Goal: Find specific fact: Find specific fact

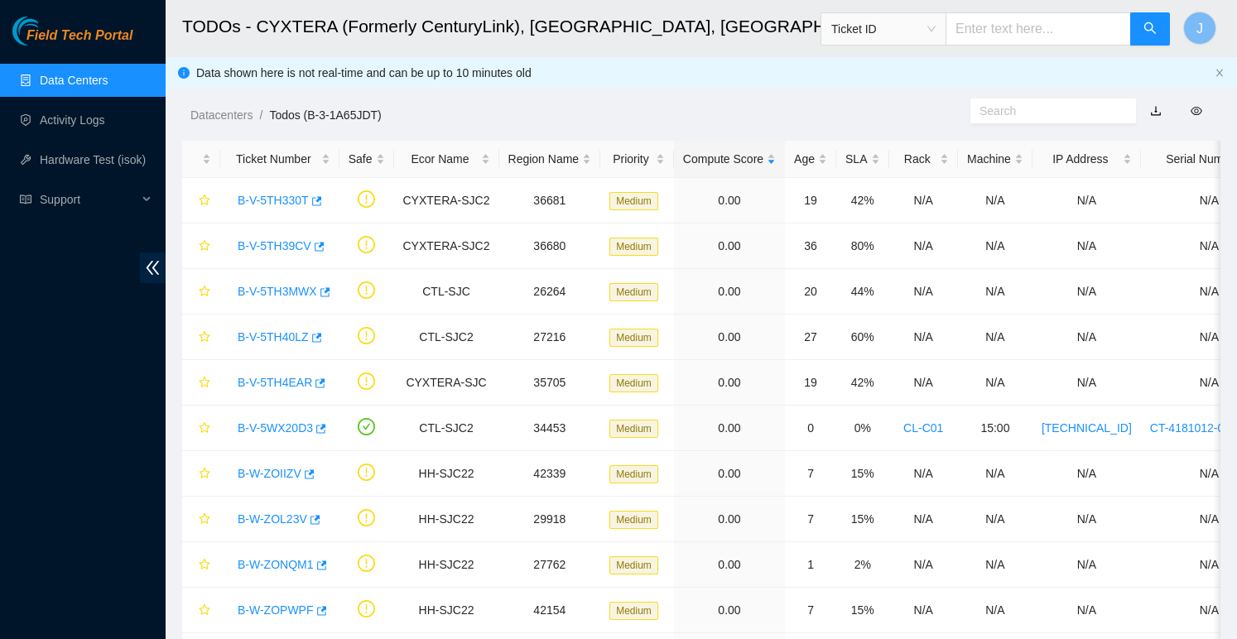
scroll to position [176, 0]
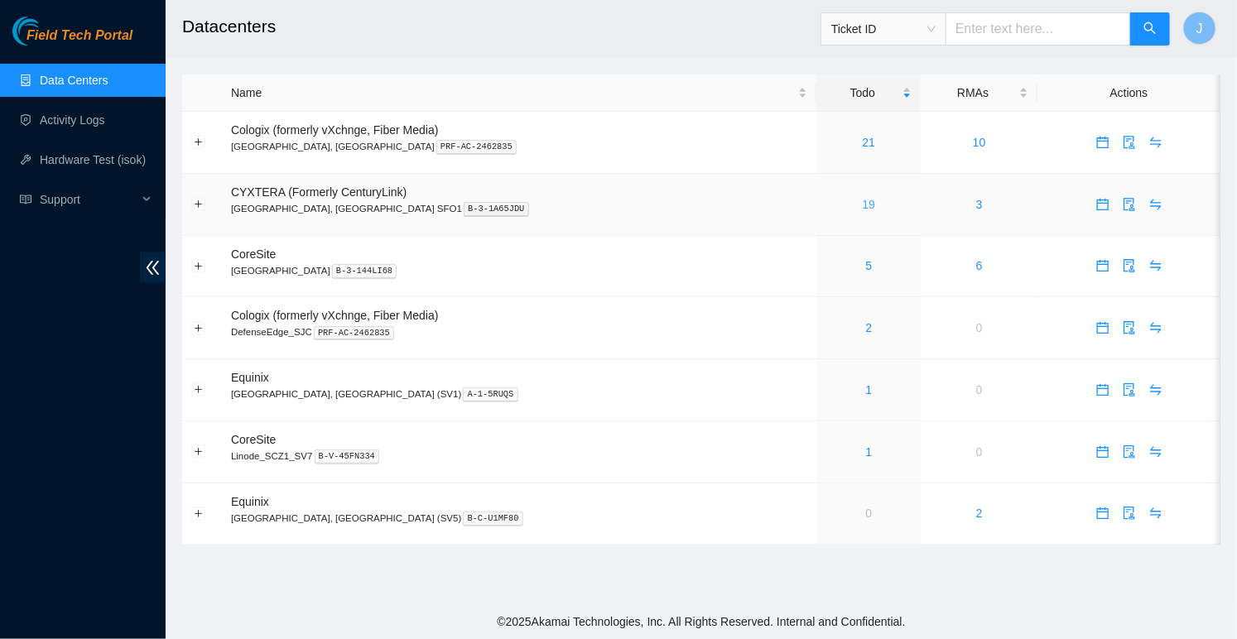
click at [863, 198] on link "19" at bounding box center [869, 204] width 13 height 13
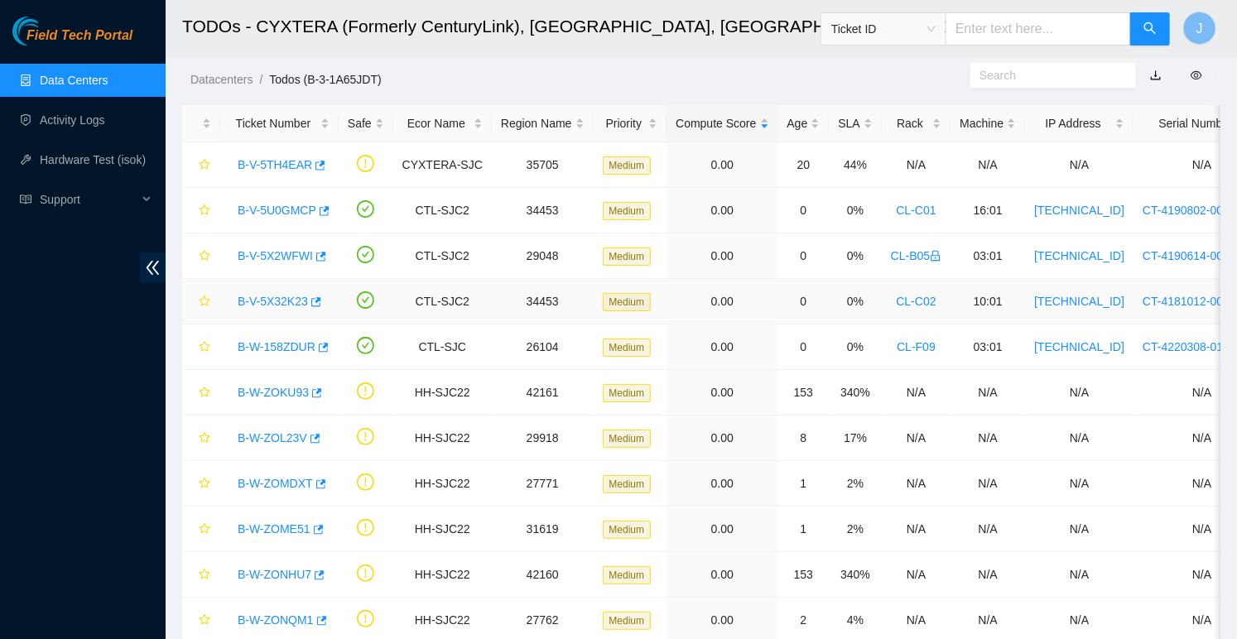
scroll to position [34, 0]
click at [267, 216] on link "B-V-5U0GMCP" at bounding box center [277, 211] width 79 height 13
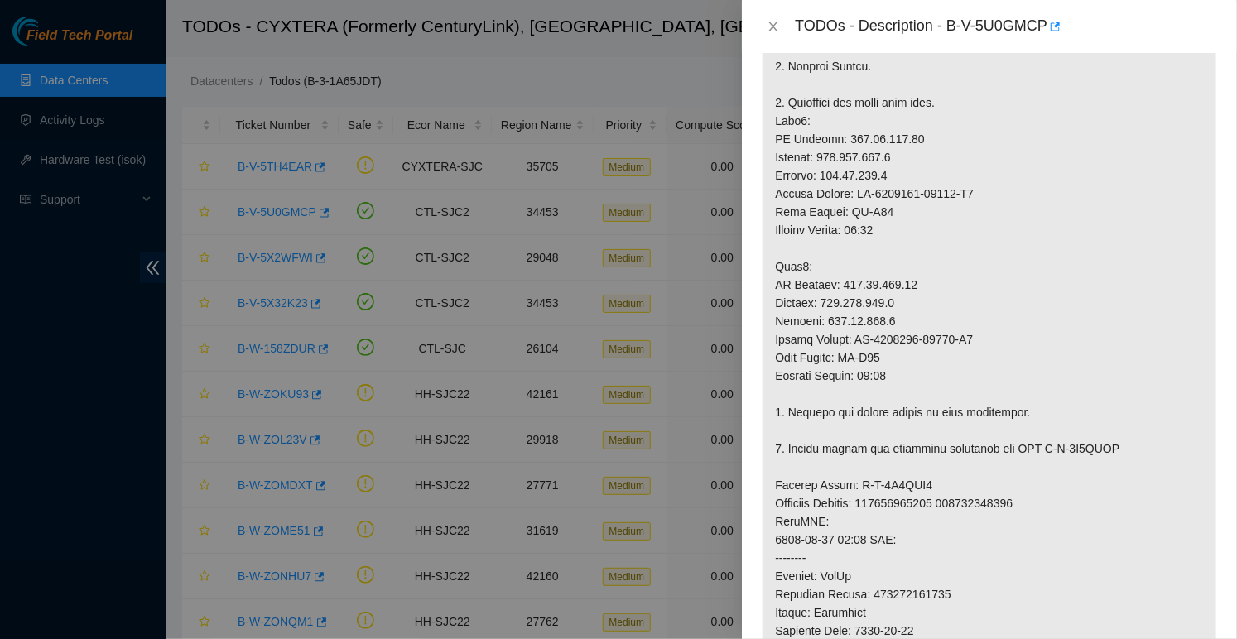
scroll to position [517, 0]
click at [777, 31] on icon "close" at bounding box center [773, 26] width 13 height 13
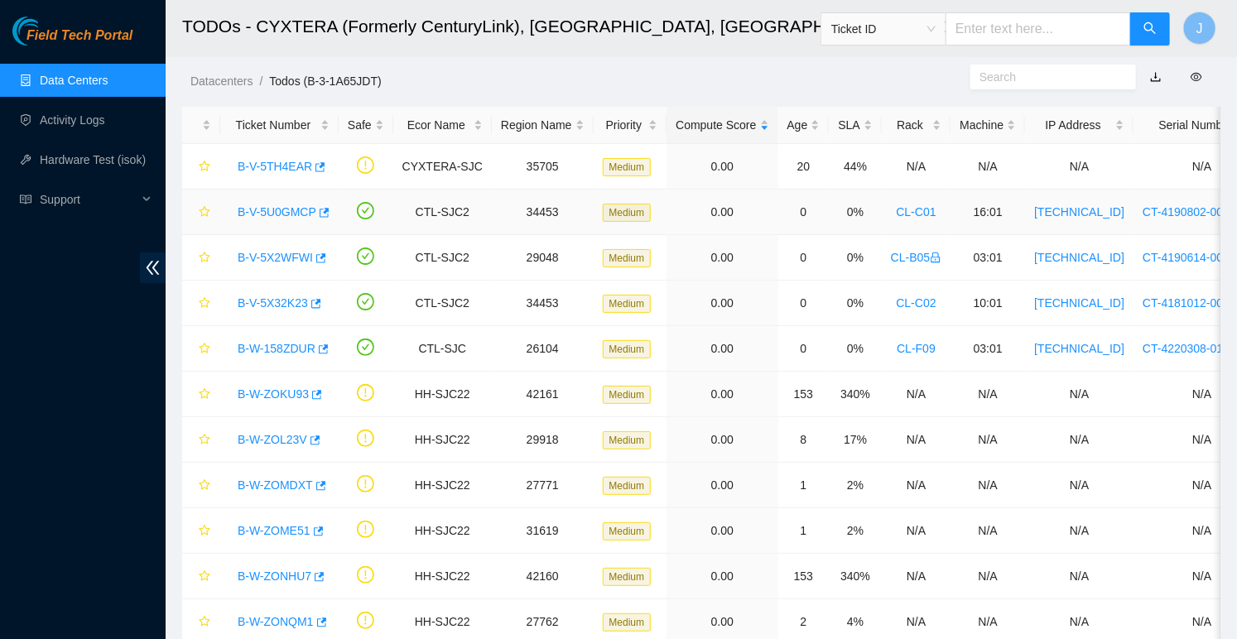
scroll to position [425, 0]
click at [288, 255] on link "B-V-5X2WFWI" at bounding box center [275, 257] width 75 height 13
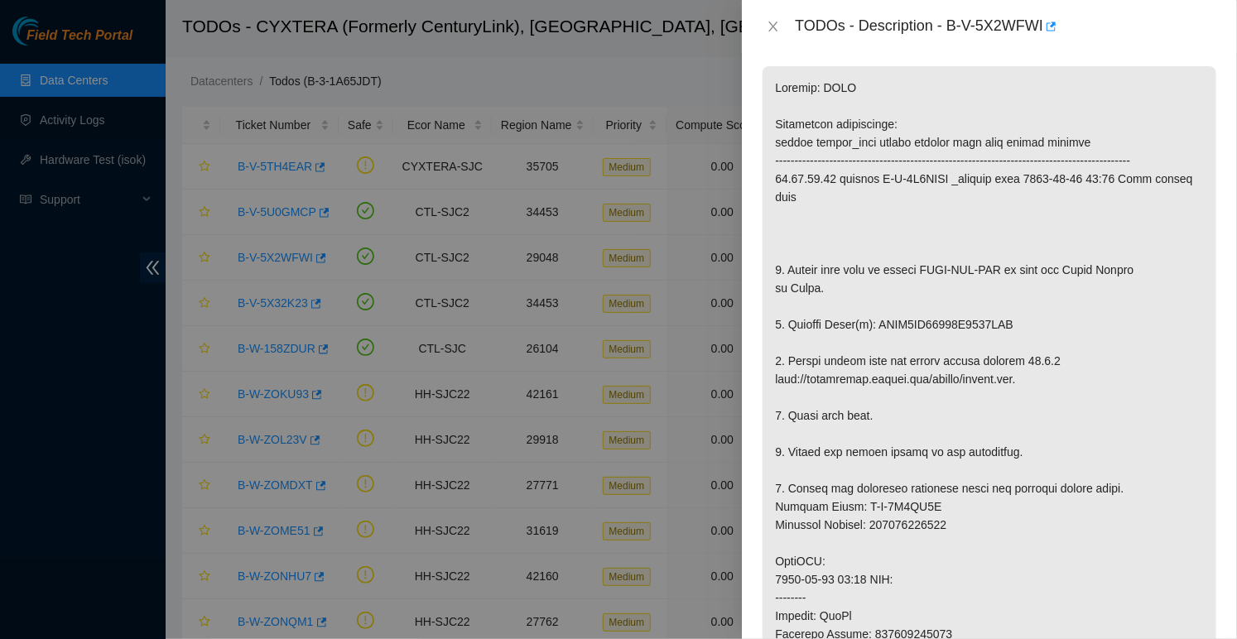
scroll to position [287, 0]
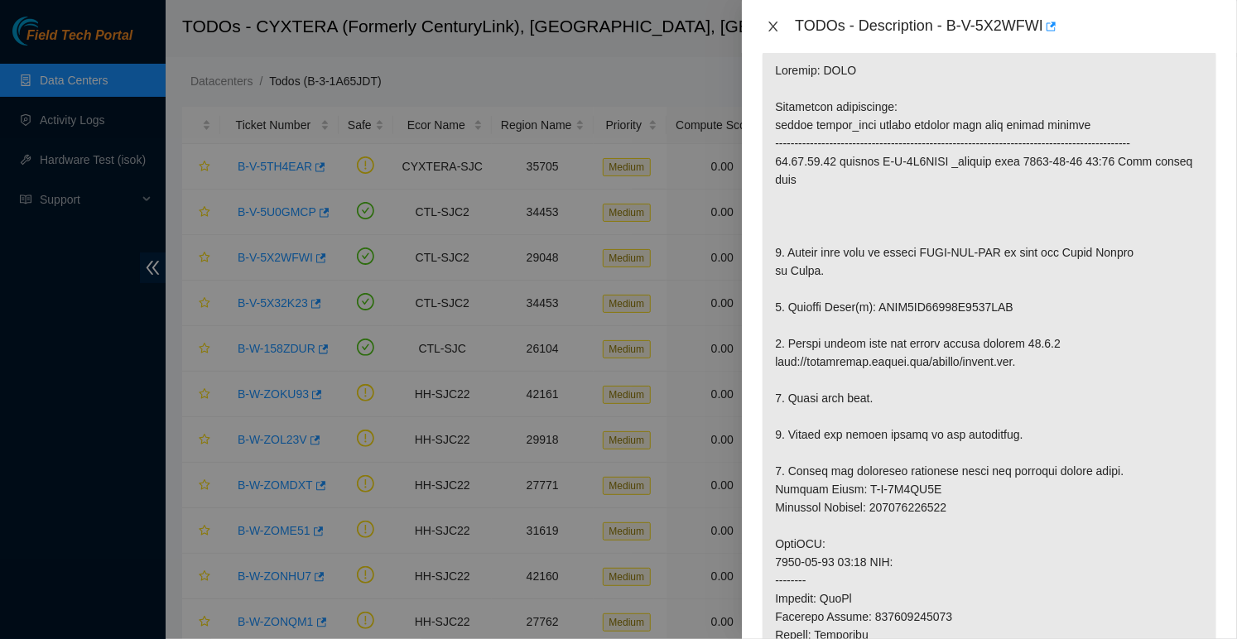
click at [770, 22] on icon "close" at bounding box center [773, 27] width 9 height 10
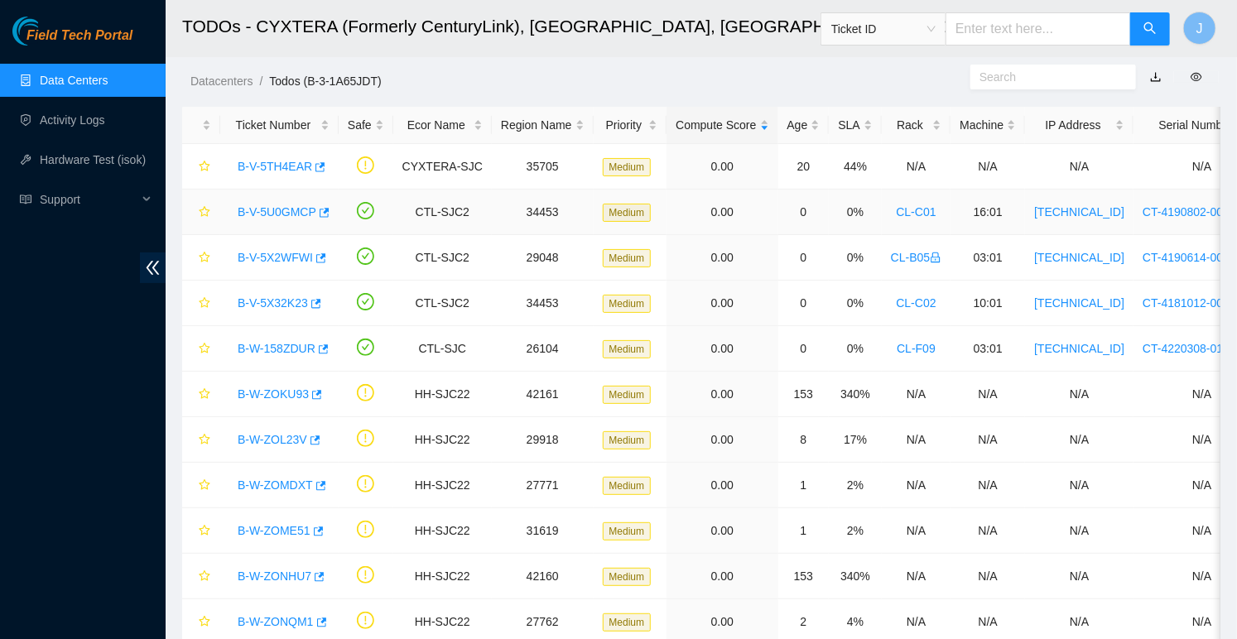
scroll to position [312, 0]
click at [292, 212] on link "B-V-5U0GMCP" at bounding box center [277, 211] width 79 height 13
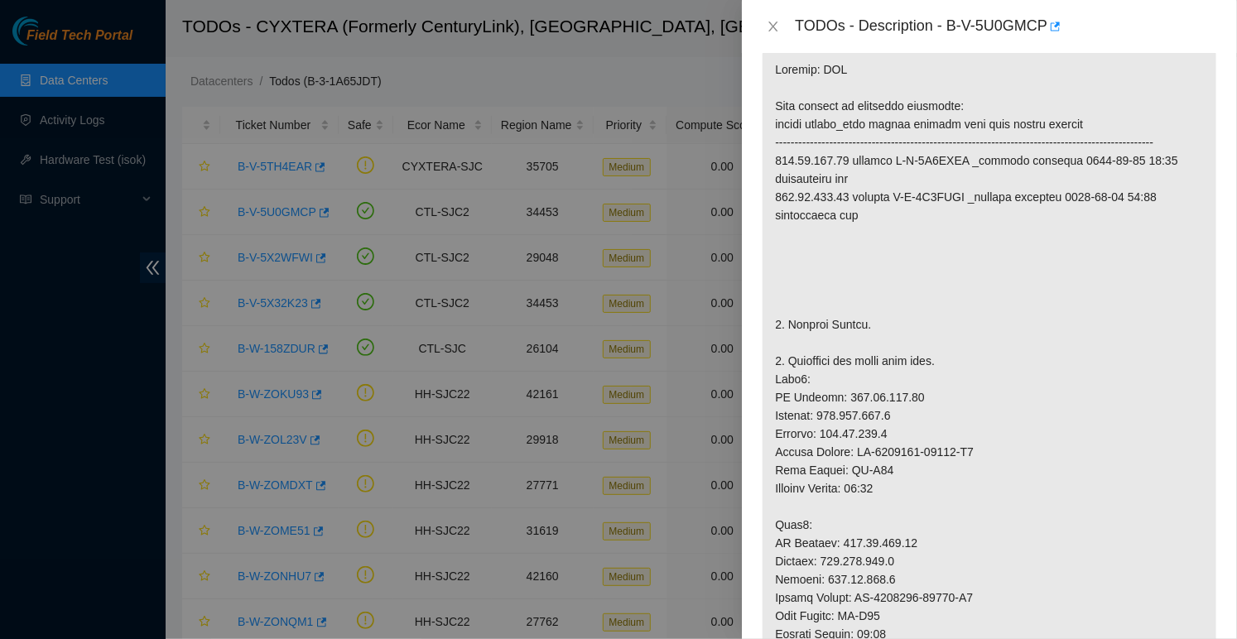
click at [954, 24] on div "TODOs - Description - B-V-5U0GMCP" at bounding box center [1006, 26] width 422 height 26
click at [1048, 20] on div "TODOs - Description - B-V-5U0GMCP" at bounding box center [1006, 26] width 422 height 26
copy div "B-V-5U0GMCP"
click at [930, 159] on p at bounding box center [989, 643] width 454 height 1190
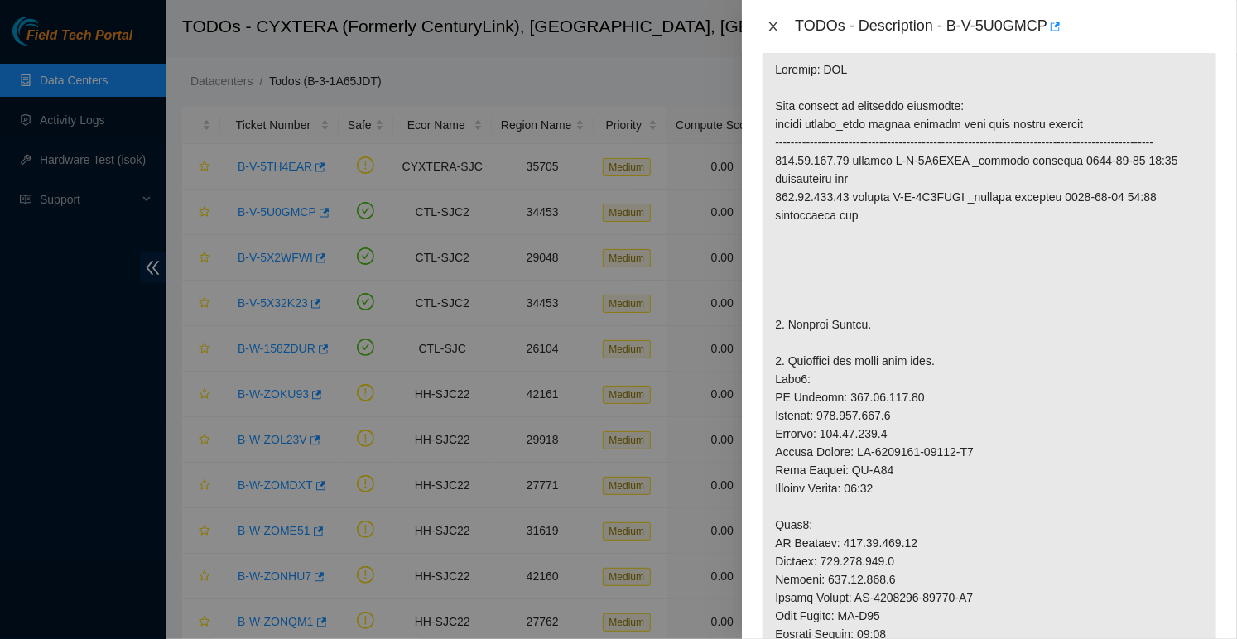
click at [773, 29] on icon "close" at bounding box center [773, 26] width 13 height 13
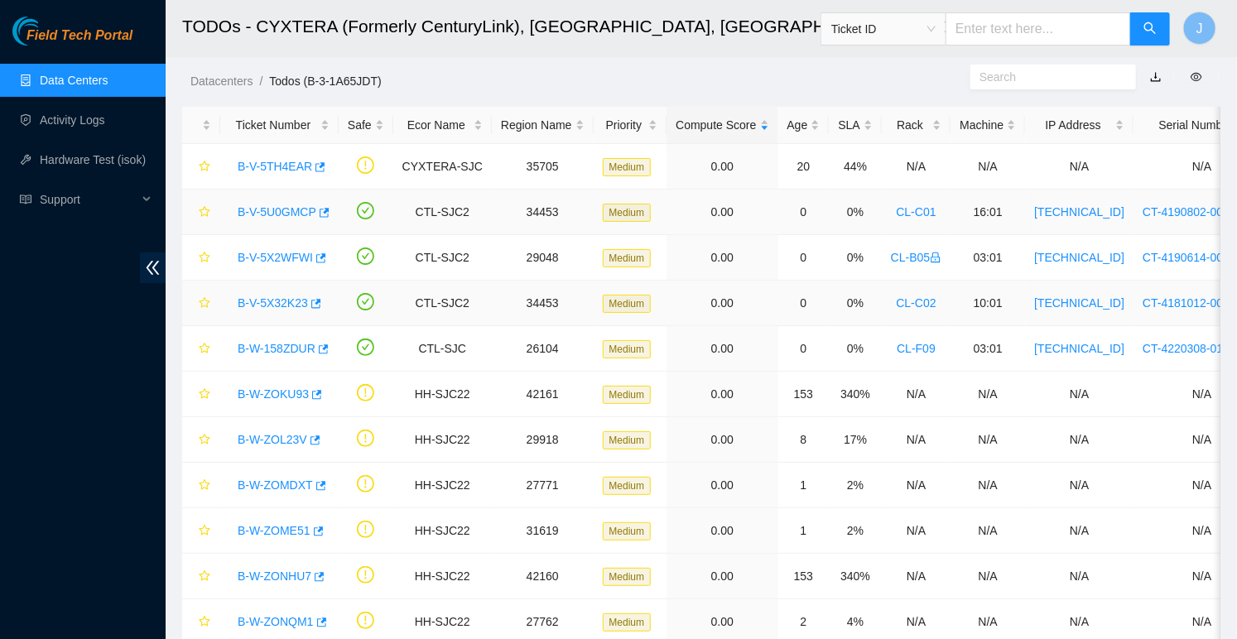
scroll to position [312, 0]
click at [283, 304] on link "B-V-5X32K23" at bounding box center [273, 302] width 70 height 13
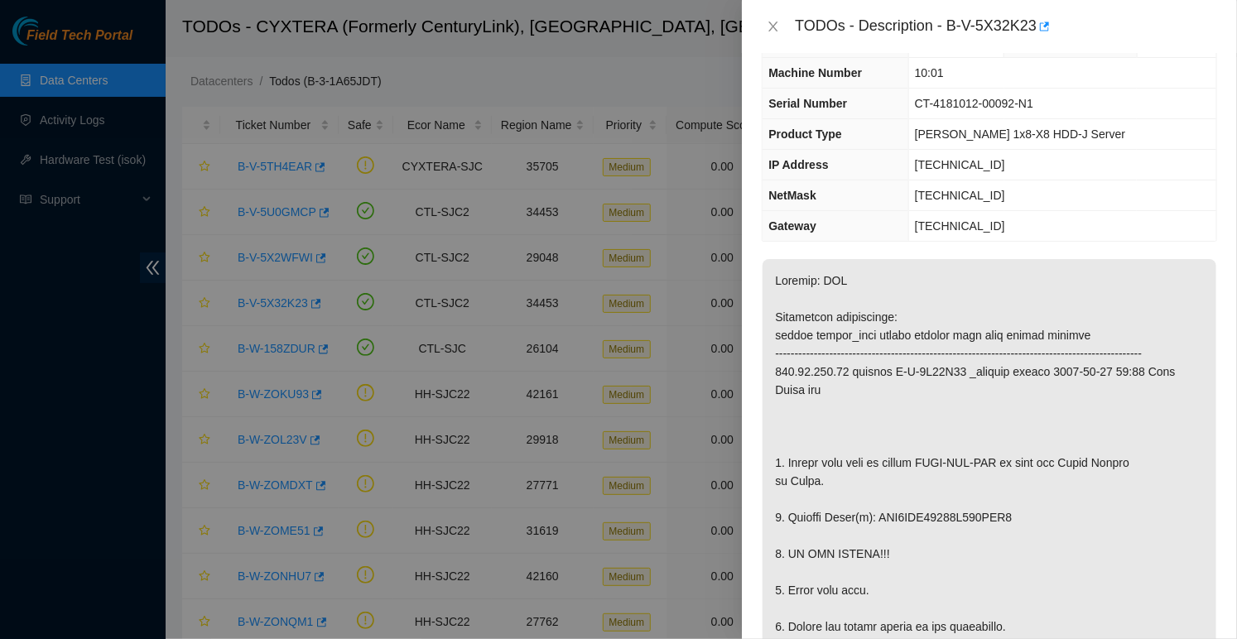
scroll to position [63, 0]
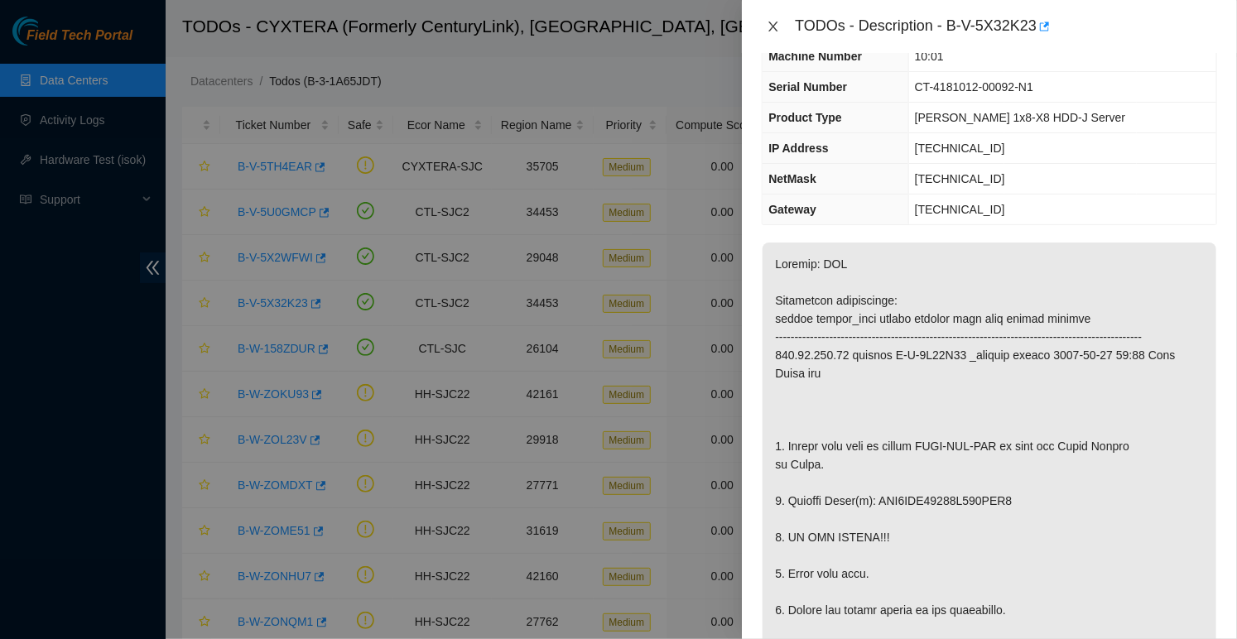
click at [772, 31] on icon "close" at bounding box center [773, 26] width 13 height 13
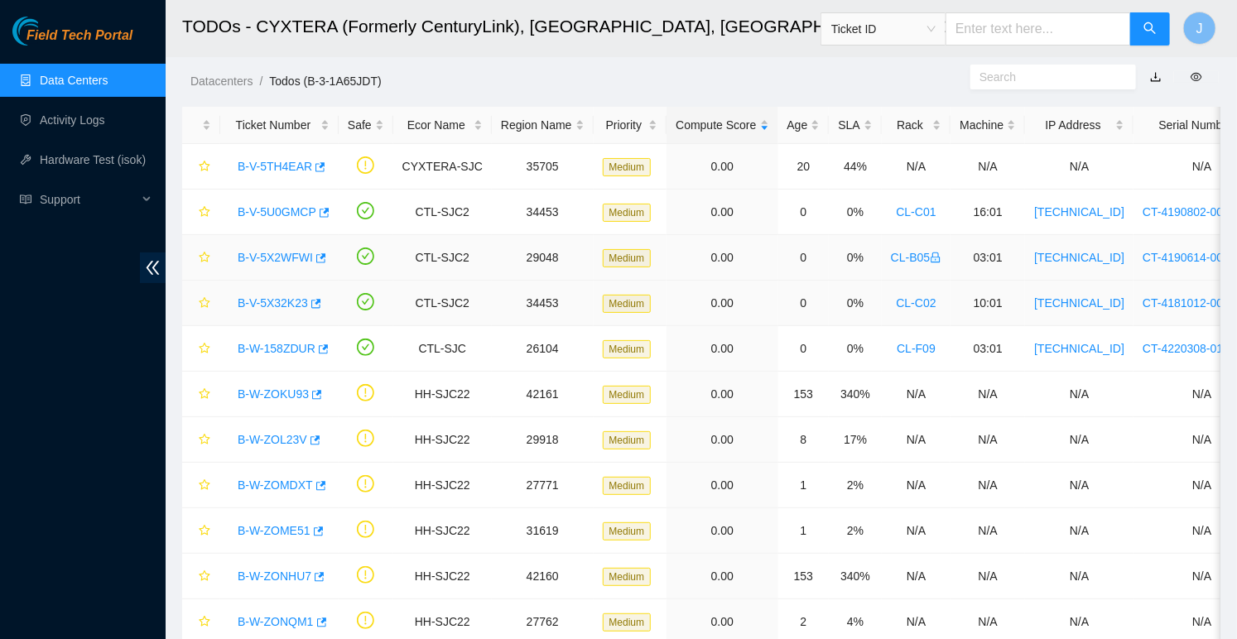
scroll to position [81, 0]
click at [270, 349] on link "B-W-158ZDUR" at bounding box center [277, 348] width 78 height 13
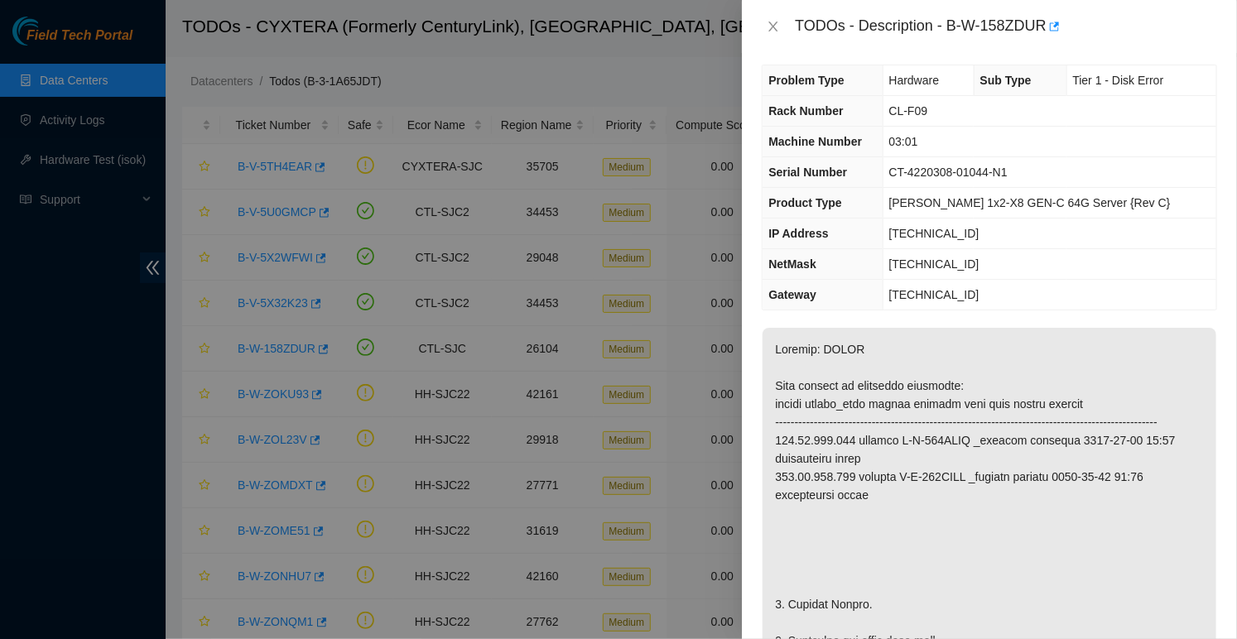
scroll to position [0, 0]
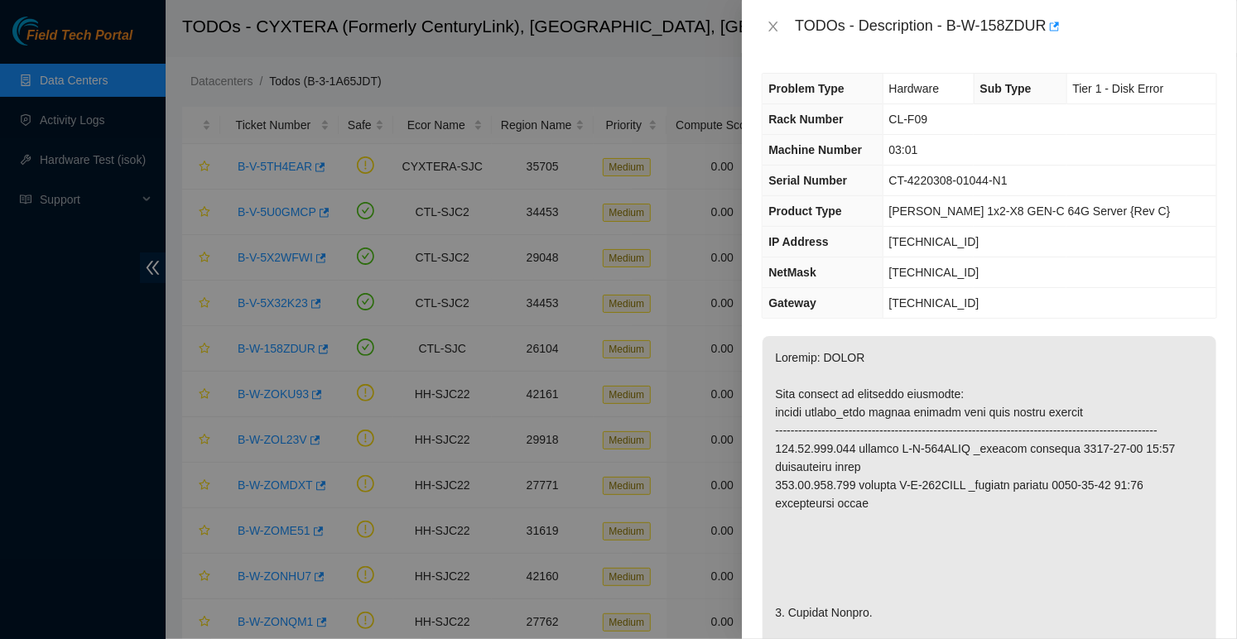
click at [952, 30] on div "TODOs - Description - B-W-158ZDUR" at bounding box center [1006, 26] width 422 height 26
click at [1049, 25] on div "TODOs - Description - B-W-158ZDUR" at bounding box center [1006, 26] width 422 height 26
copy div "B-W-158ZDUR"
click at [773, 25] on icon "close" at bounding box center [773, 27] width 9 height 10
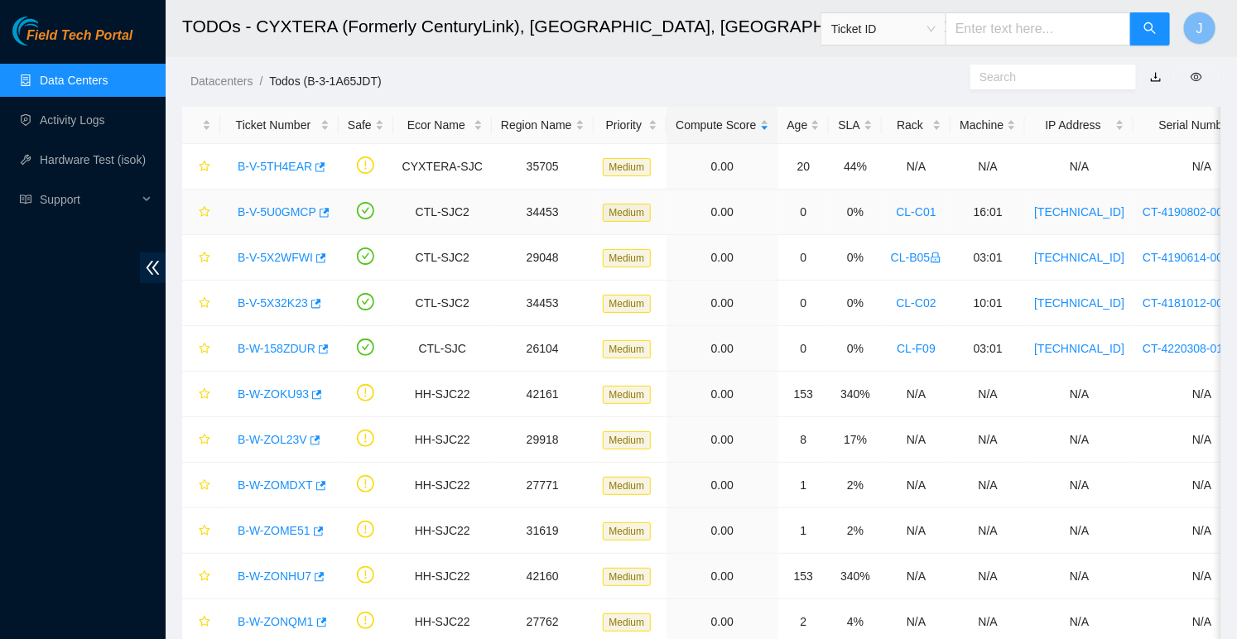
click at [289, 216] on link "B-V-5U0GMCP" at bounding box center [277, 211] width 79 height 13
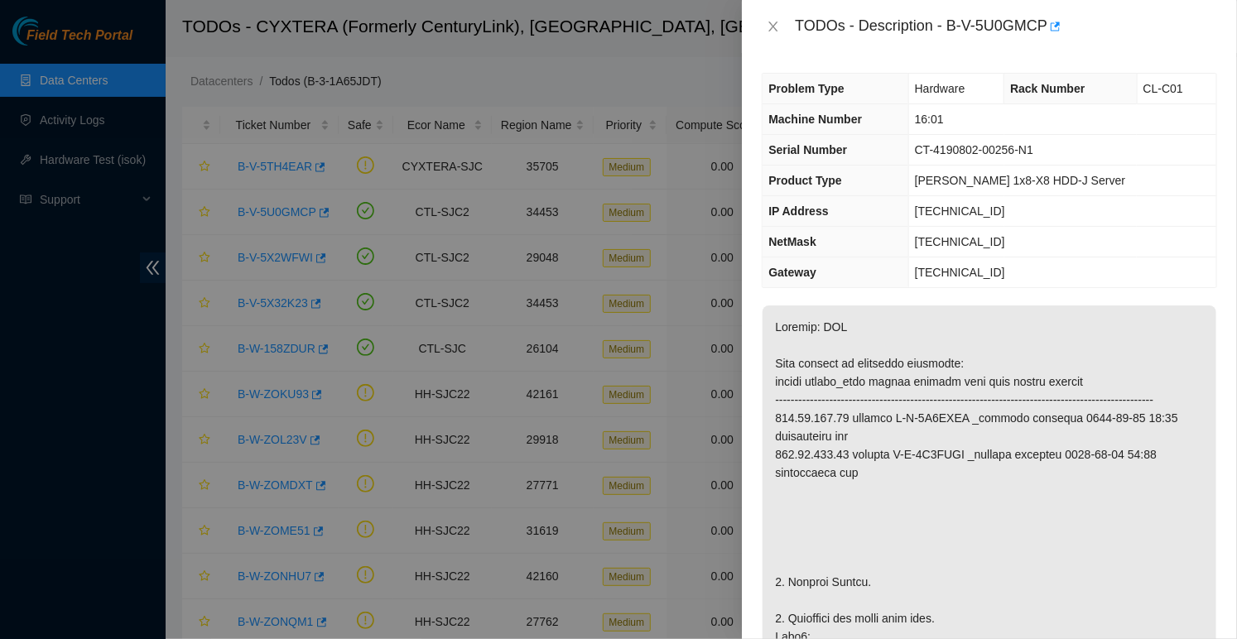
click at [957, 26] on div "TODOs - Description - B-V-5U0GMCP" at bounding box center [1006, 26] width 422 height 26
click at [954, 26] on div "TODOs - Description - B-V-5U0GMCP" at bounding box center [1006, 26] width 422 height 26
click at [1050, 28] on div "TODOs - Description - B-V-5U0GMCP" at bounding box center [1006, 26] width 422 height 26
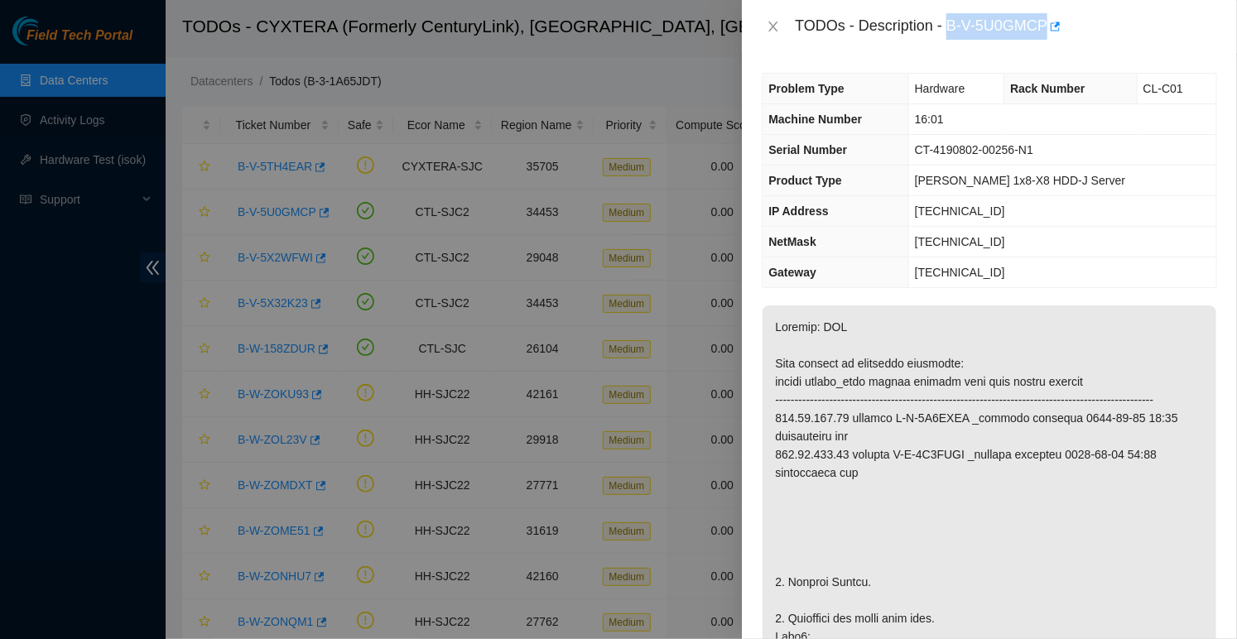
copy div "B-V-5U0GMCP"
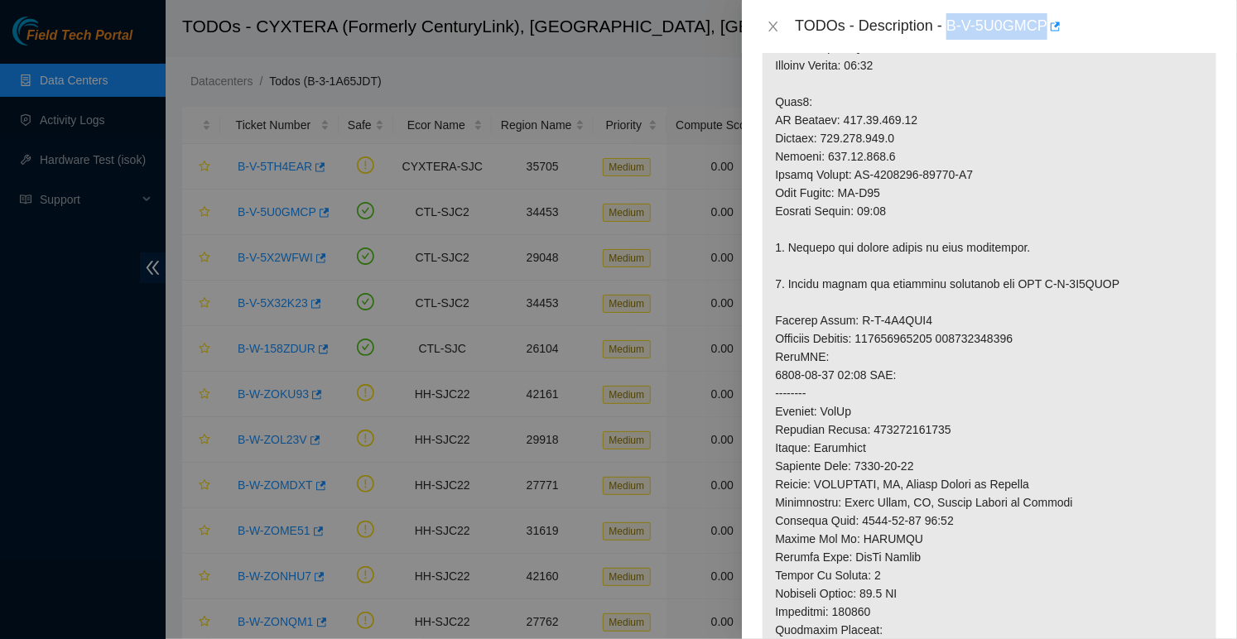
scroll to position [673, 0]
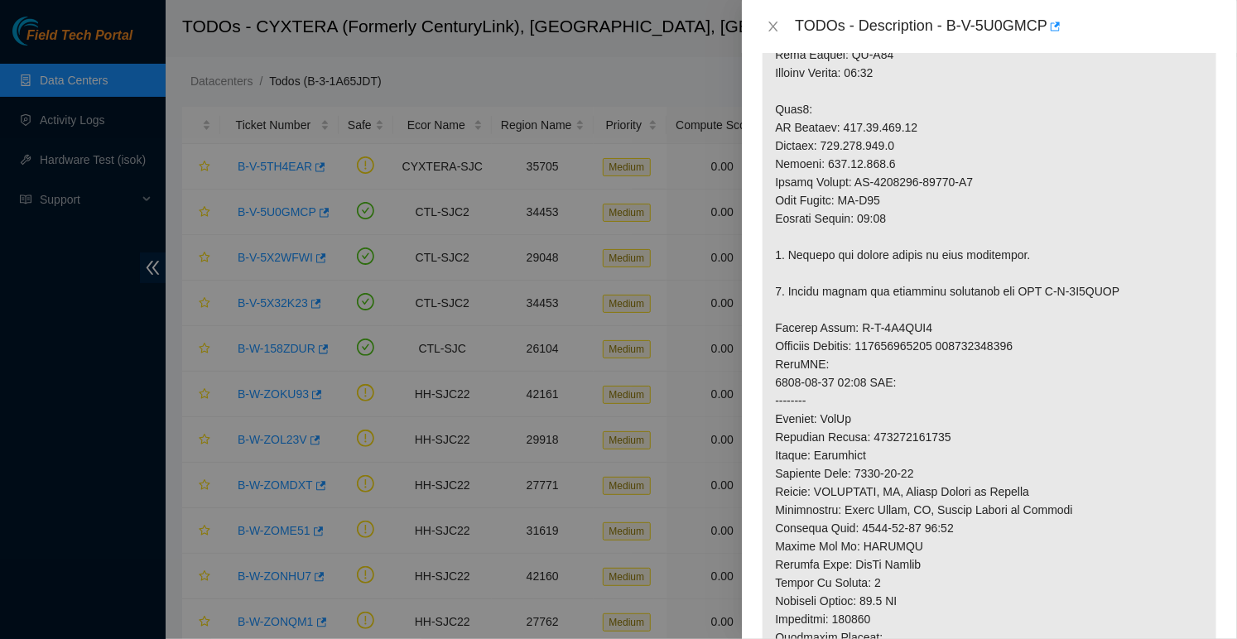
click at [930, 449] on p at bounding box center [989, 227] width 454 height 1190
copy p "417328429865"
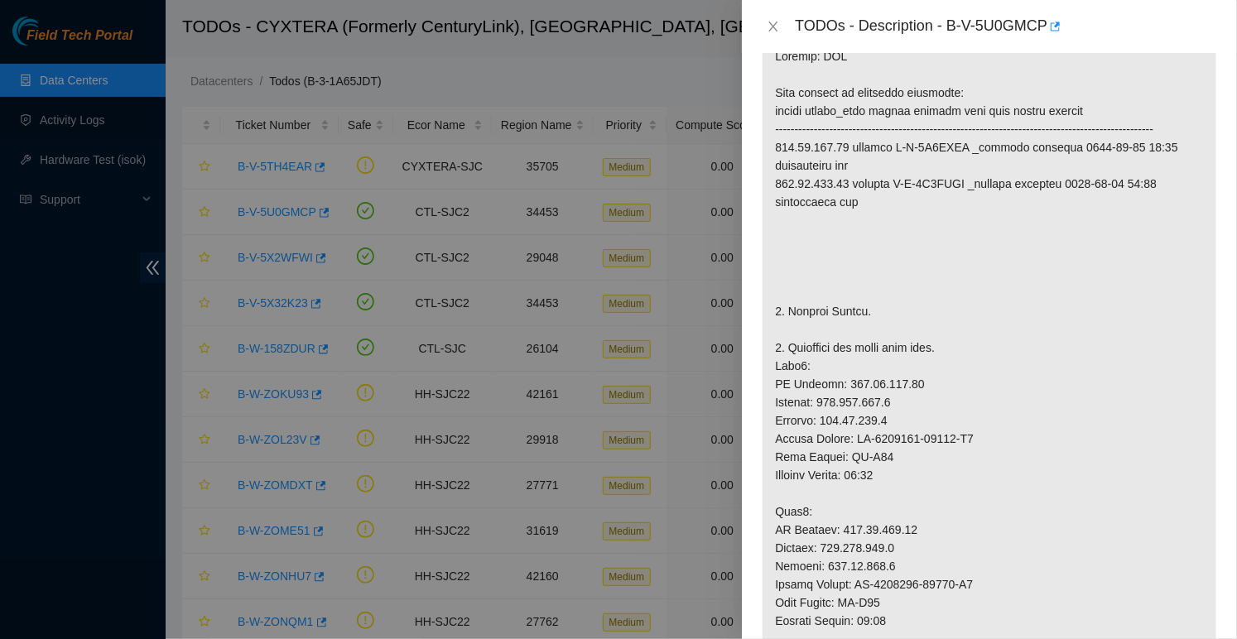
scroll to position [0, 0]
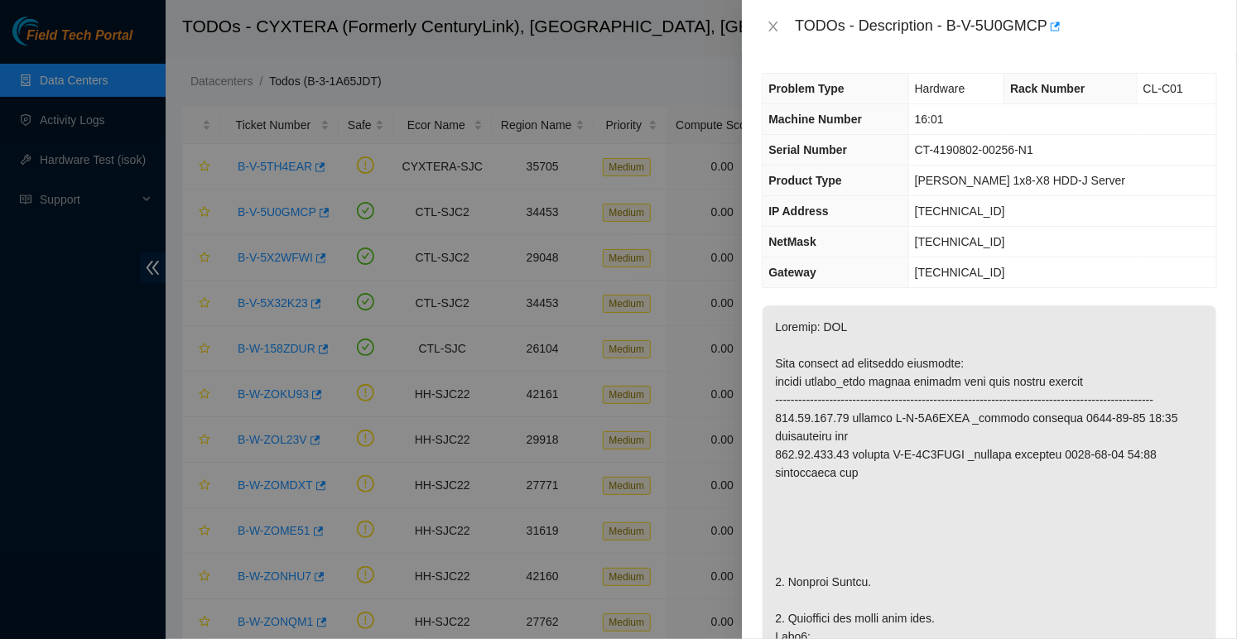
click at [931, 145] on span "CT-4190802-00256-N1" at bounding box center [974, 149] width 118 height 13
click at [1032, 151] on span "CT-4190802-00256-N1" at bounding box center [974, 149] width 118 height 13
click at [1030, 151] on span "CT-4190802-00256-N1" at bounding box center [974, 149] width 118 height 13
copy span "CT-4190802-00256"
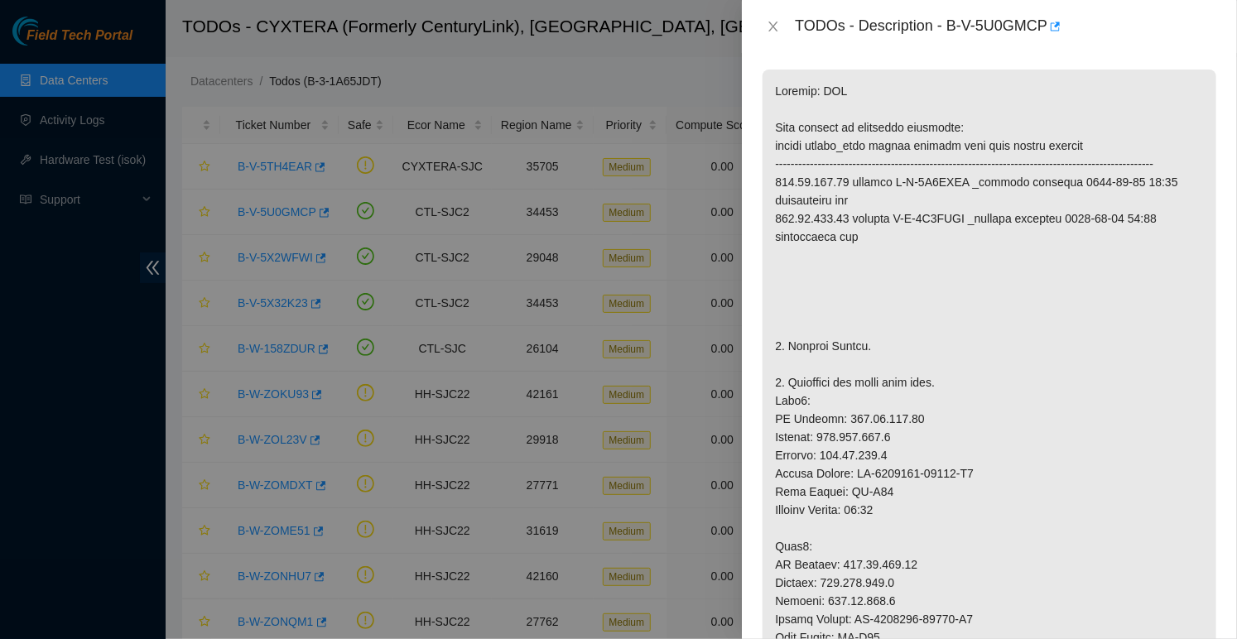
scroll to position [240, 0]
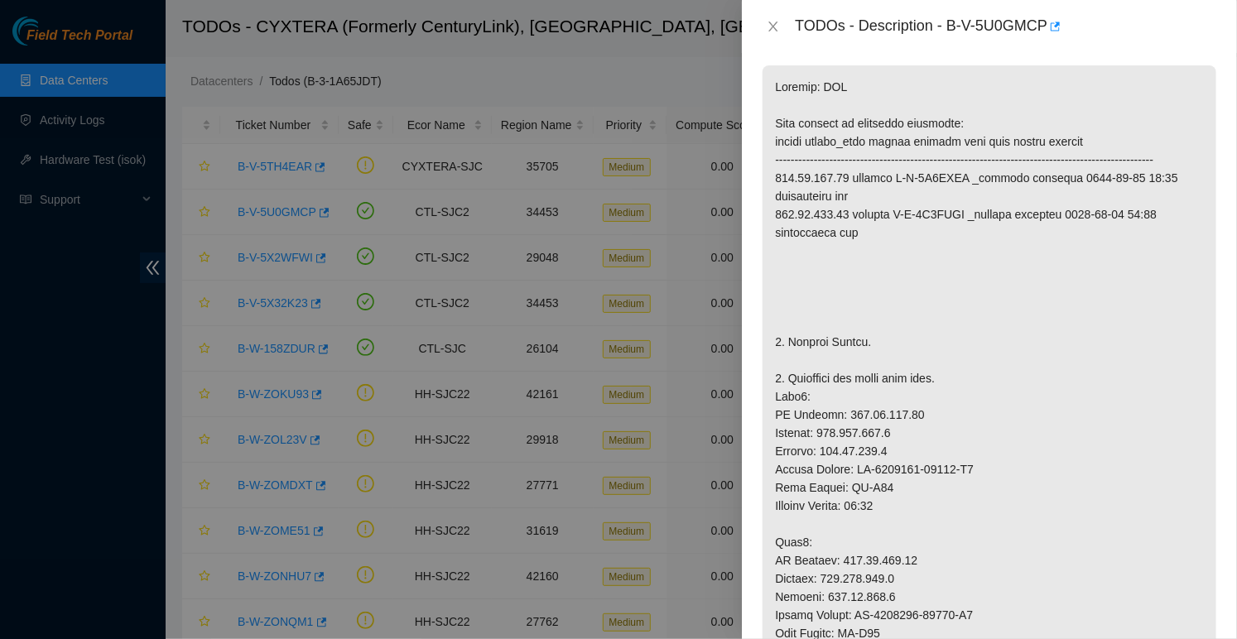
copy p "CT-4181018-00140"
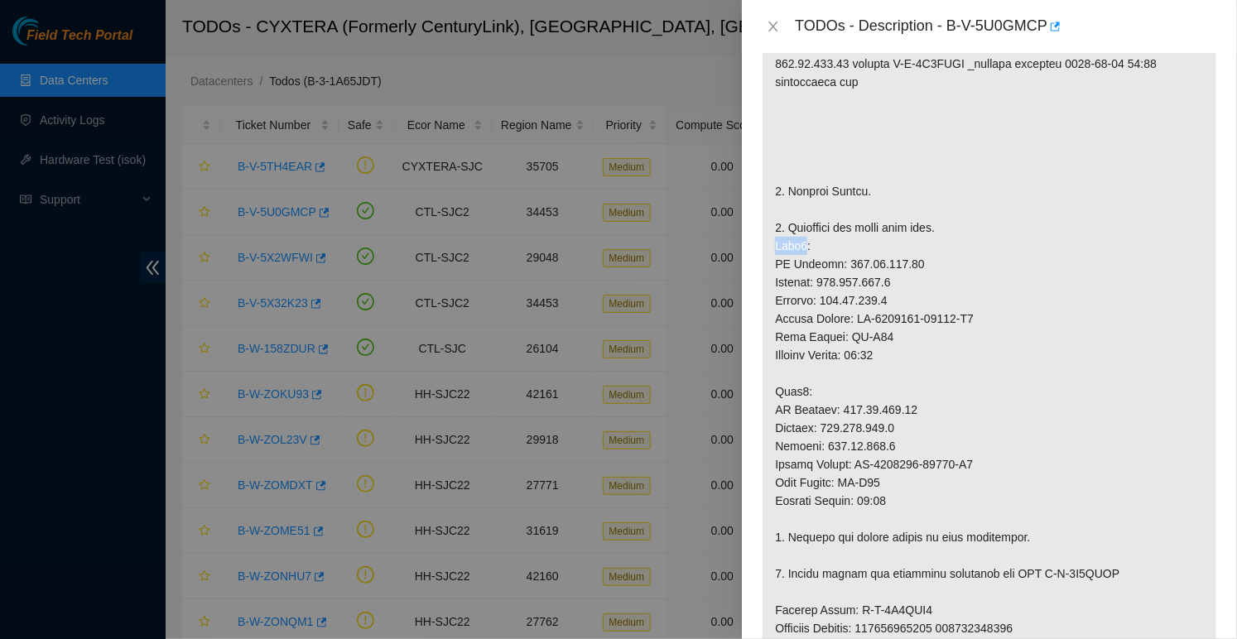
scroll to position [401, 0]
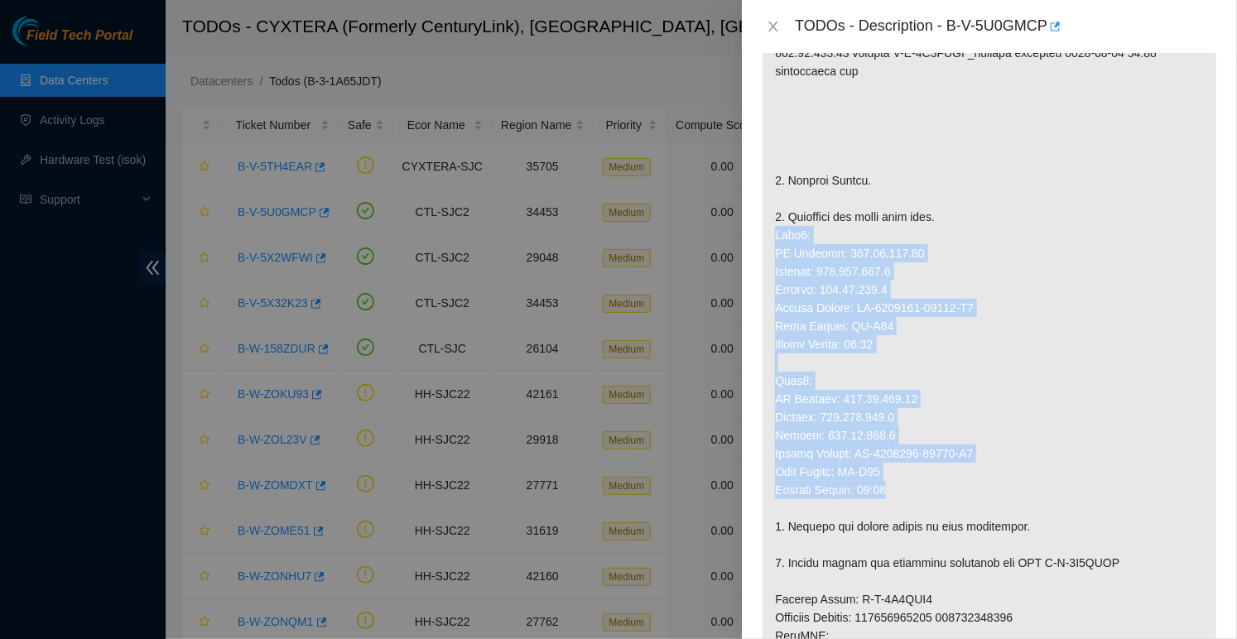
click at [901, 506] on p at bounding box center [989, 499] width 454 height 1190
copy p "Node0: IP Address: 184.28.225.34 Netmask: 255.255.255.0 Gateway: 184.28.225.1 S…"
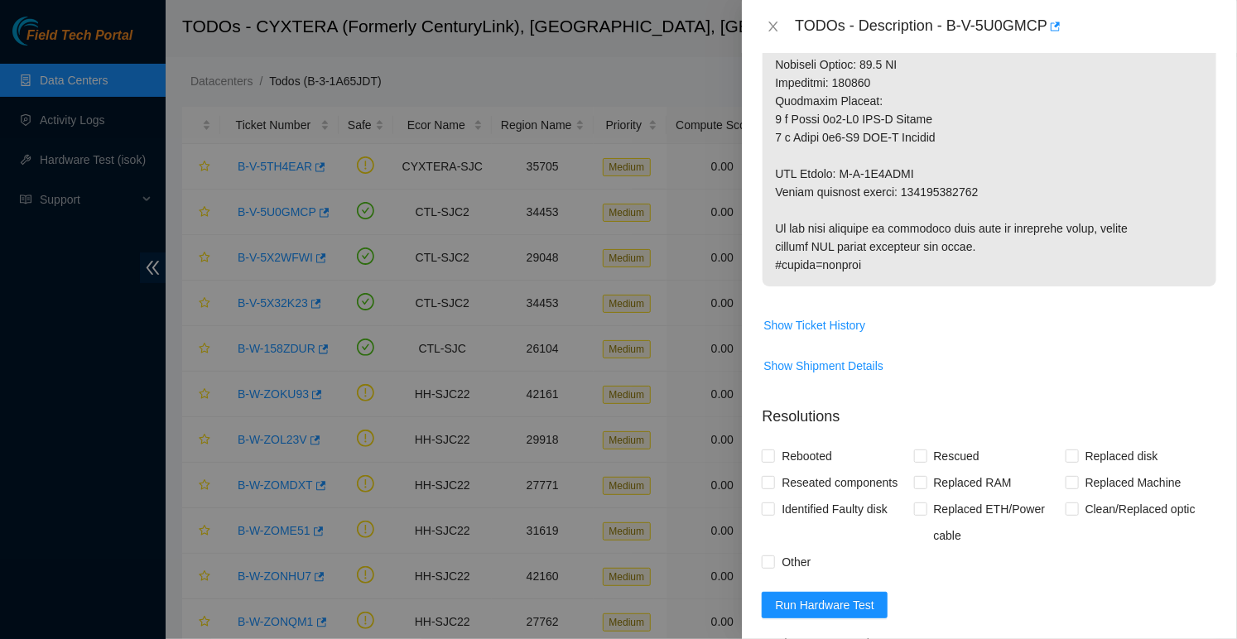
scroll to position [1222, 0]
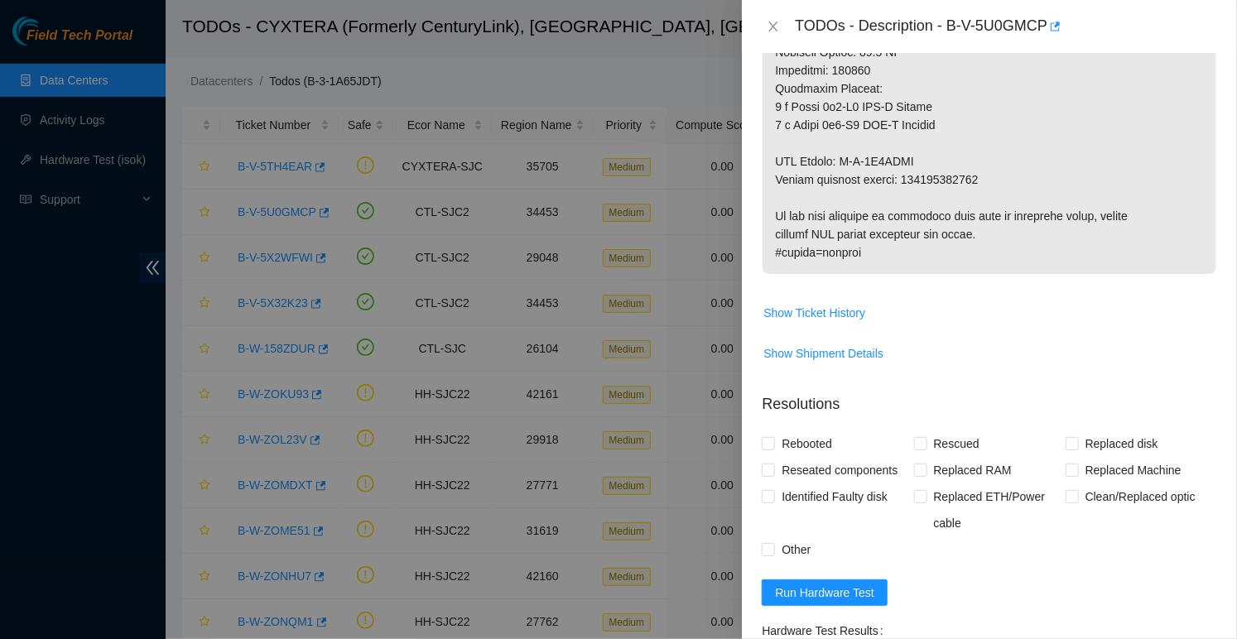
copy p "417328429876"
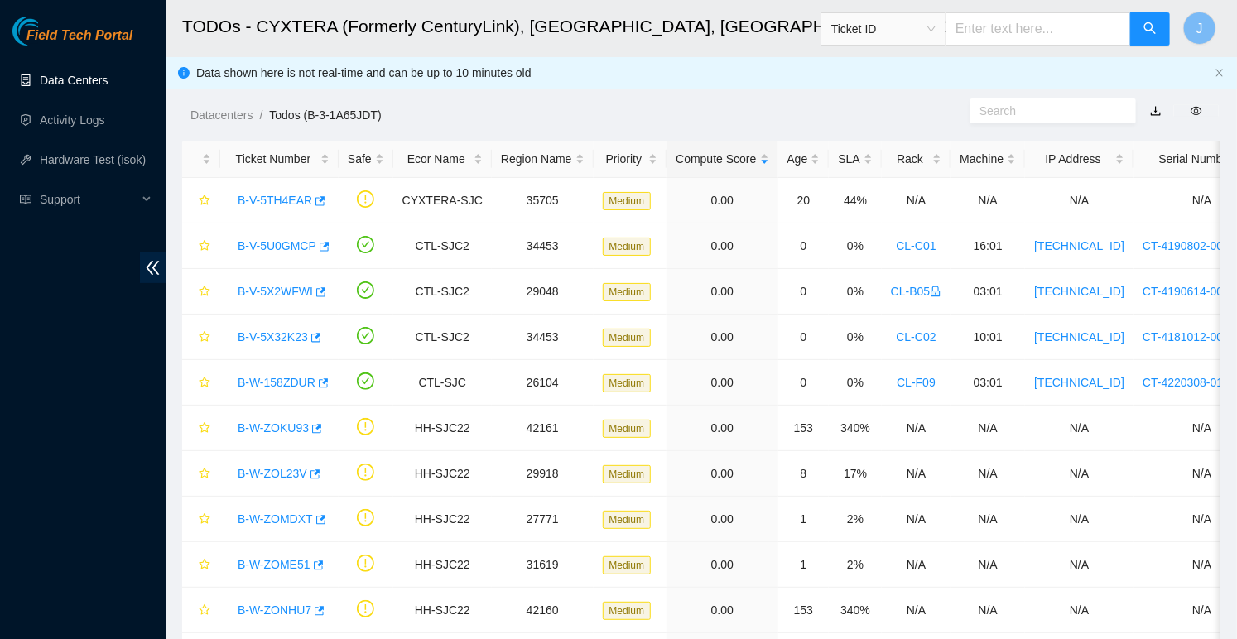
click at [73, 75] on link "Data Centers" at bounding box center [74, 80] width 68 height 13
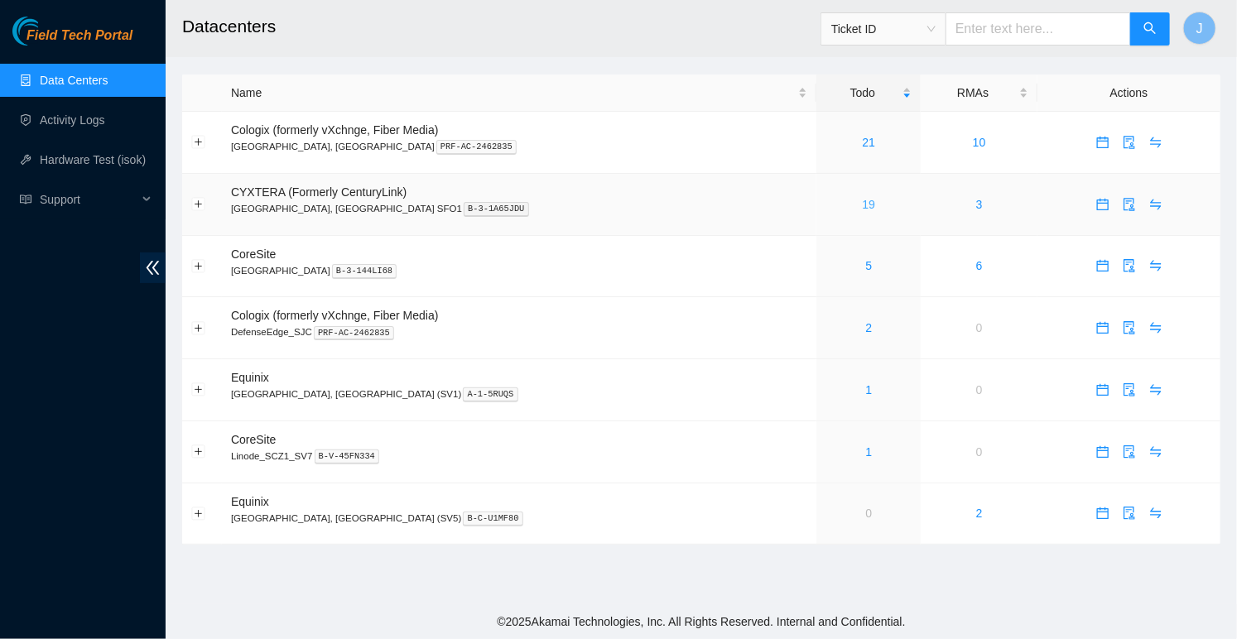
click at [863, 202] on link "19" at bounding box center [869, 204] width 13 height 13
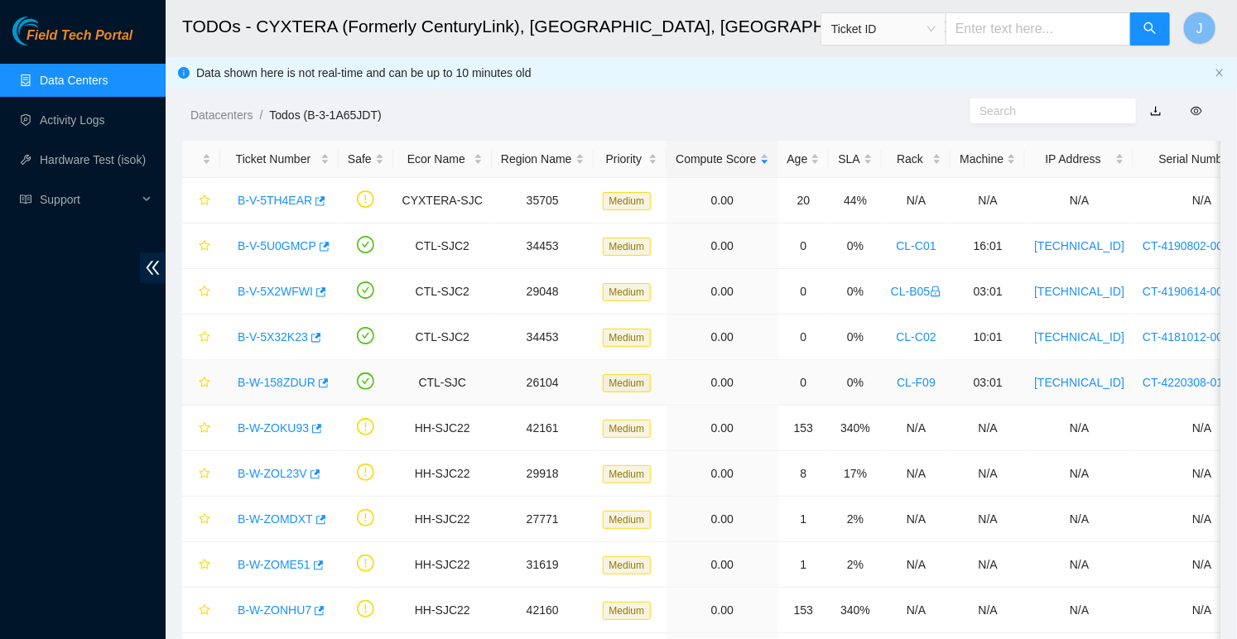
click at [299, 371] on div "B-W-158ZDUR" at bounding box center [279, 382] width 100 height 26
click at [297, 382] on link "B-W-158ZDUR" at bounding box center [277, 382] width 78 height 13
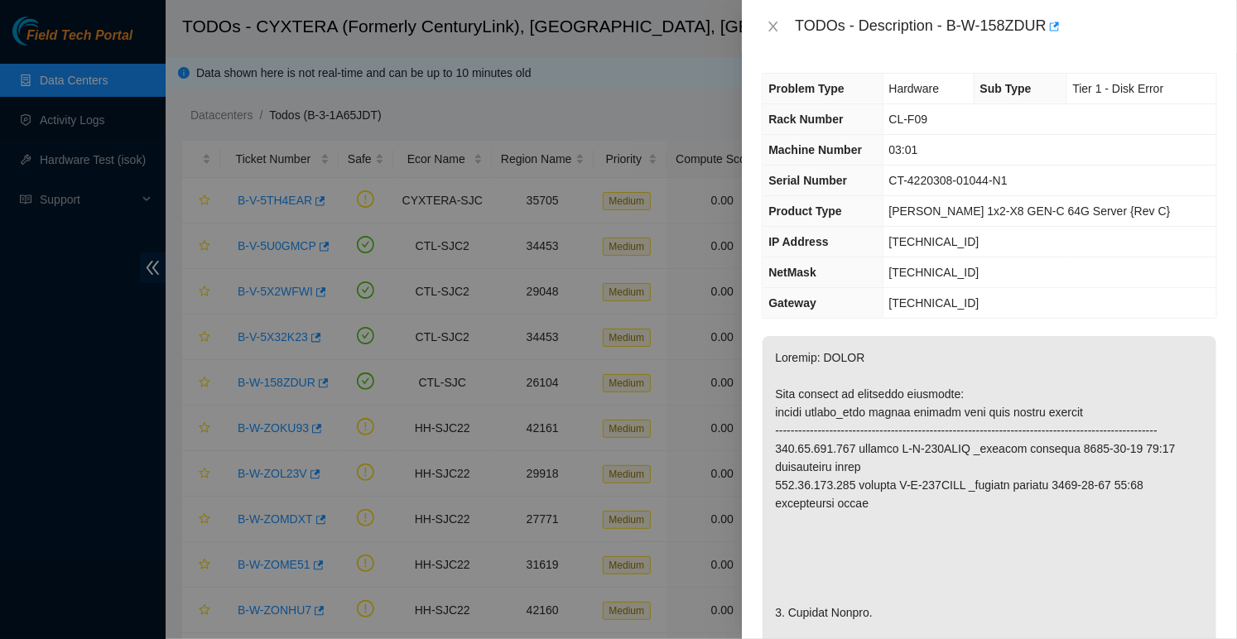
click at [956, 25] on div "TODOs - Description - B-W-158ZDUR" at bounding box center [1006, 26] width 422 height 26
click at [951, 26] on div "TODOs - Description - B-W-158ZDUR" at bounding box center [1006, 26] width 422 height 26
click at [1052, 29] on div "TODOs - Description - B-W-158ZDUR" at bounding box center [1006, 26] width 422 height 26
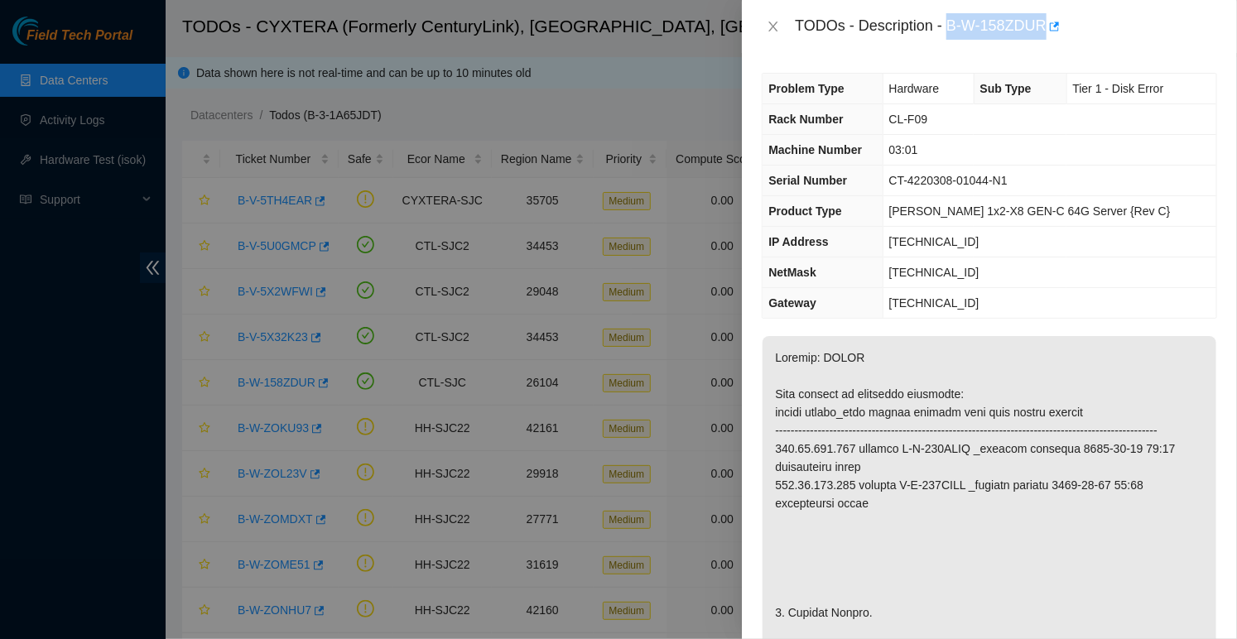
copy div "B-W-158ZDUR"
click at [918, 180] on span "CT-4220308-01044-N1" at bounding box center [948, 180] width 118 height 13
click at [1007, 176] on span "CT-4220308-01044-N1" at bounding box center [948, 180] width 118 height 13
copy span "CT-4220308-01044"
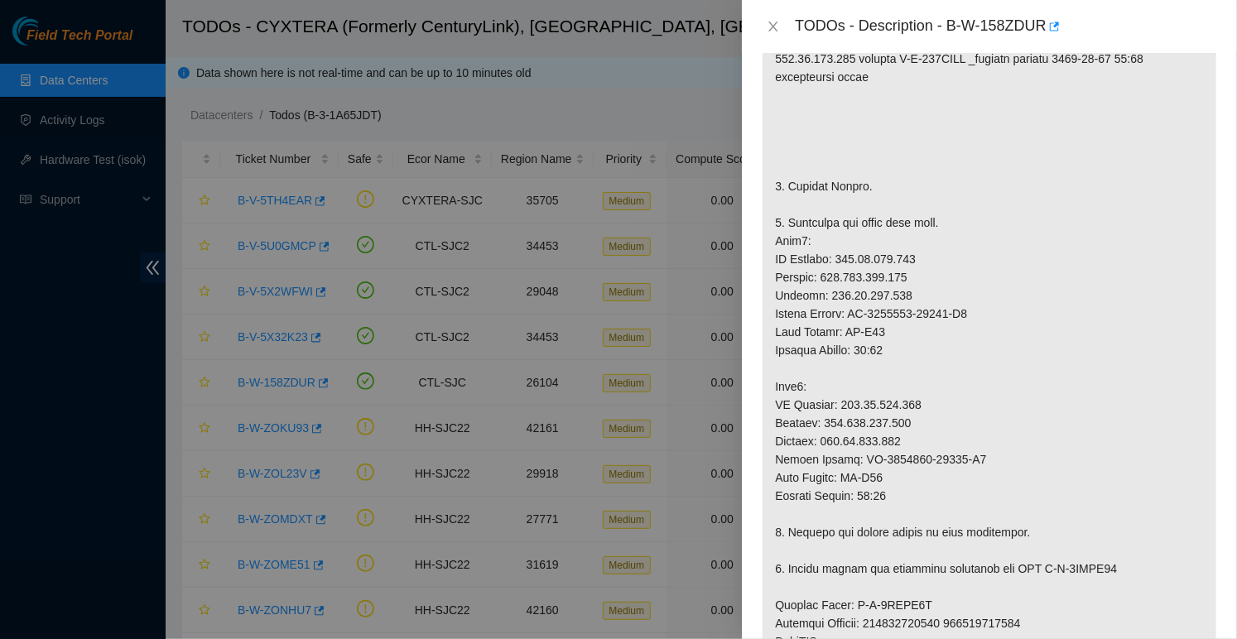
scroll to position [440, 0]
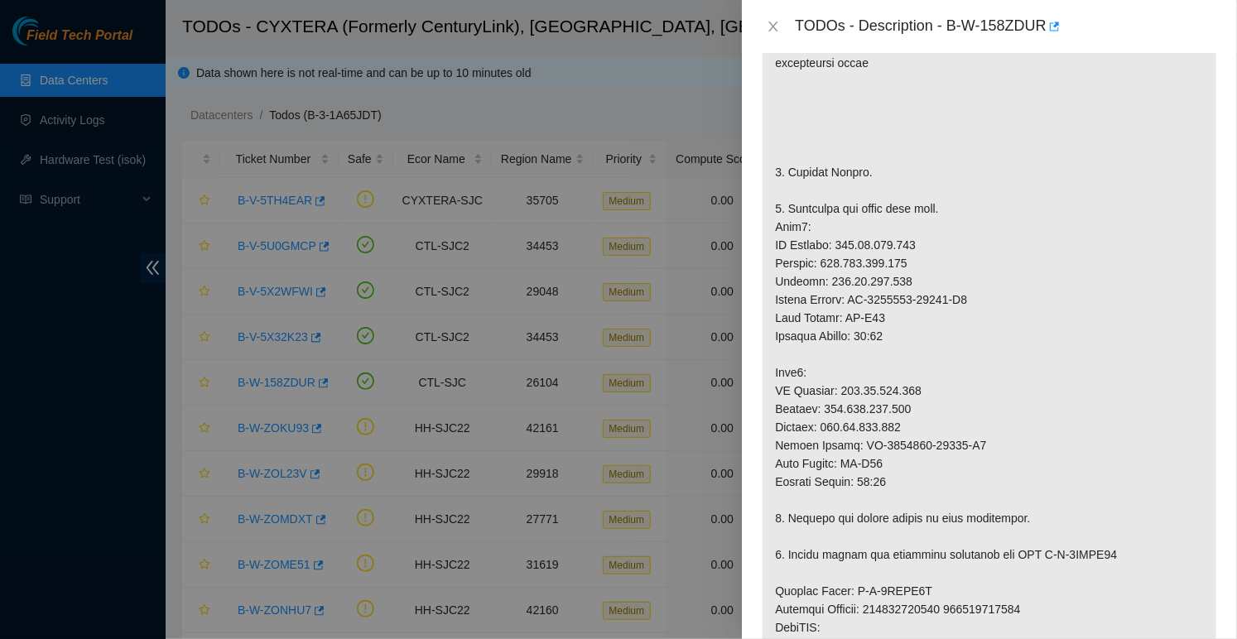
click at [864, 312] on p at bounding box center [989, 491] width 454 height 1190
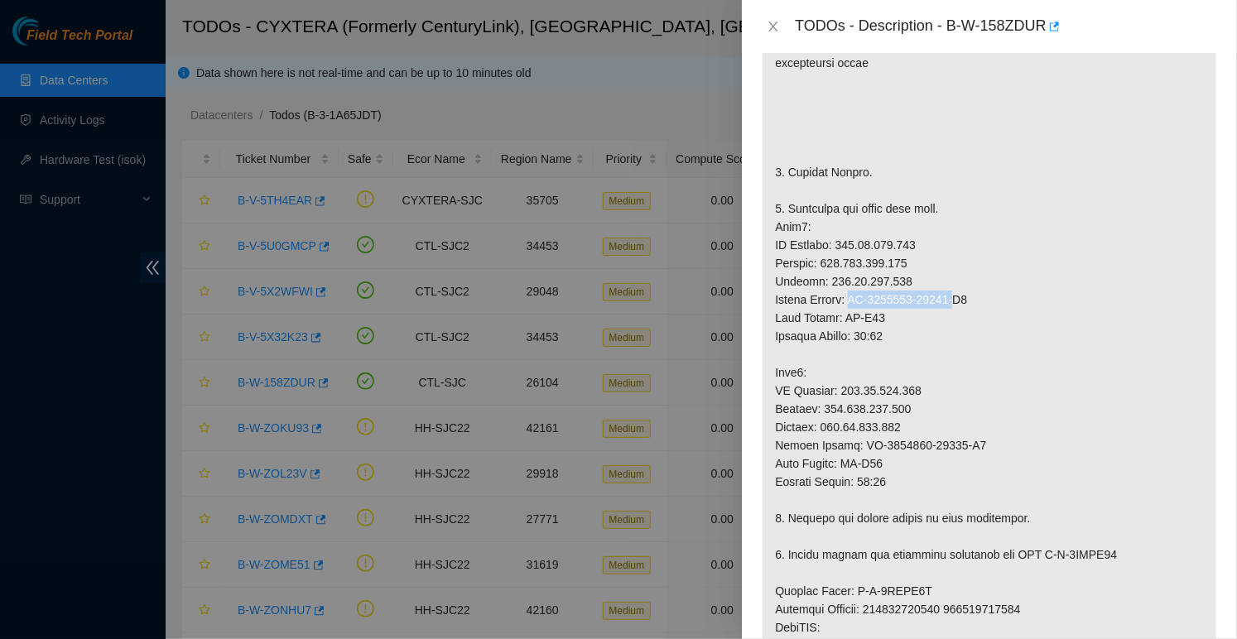
click at [968, 317] on p at bounding box center [989, 491] width 454 height 1190
click at [967, 313] on p at bounding box center [989, 491] width 454 height 1190
click at [963, 313] on p at bounding box center [989, 491] width 454 height 1190
click at [789, 248] on p at bounding box center [989, 491] width 454 height 1190
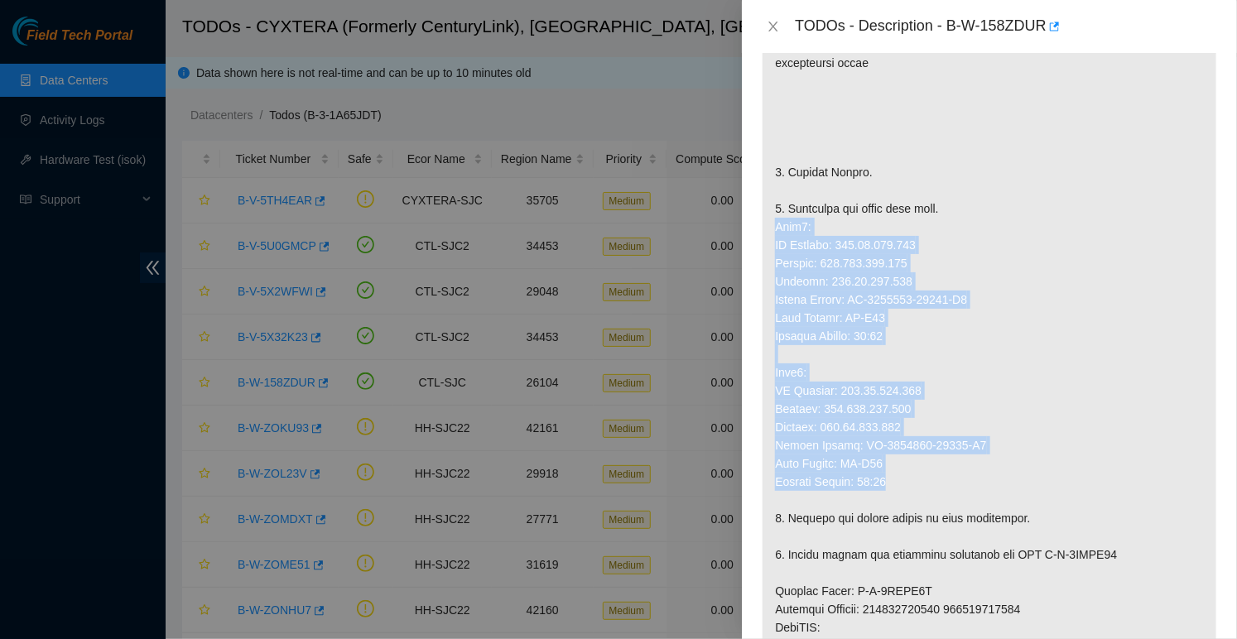
click at [901, 493] on p at bounding box center [989, 491] width 454 height 1190
copy p "Node0: IP Address: 104.99.239.156 Netmask: 255.255.255.192 Gateway: 104.99.239.…"
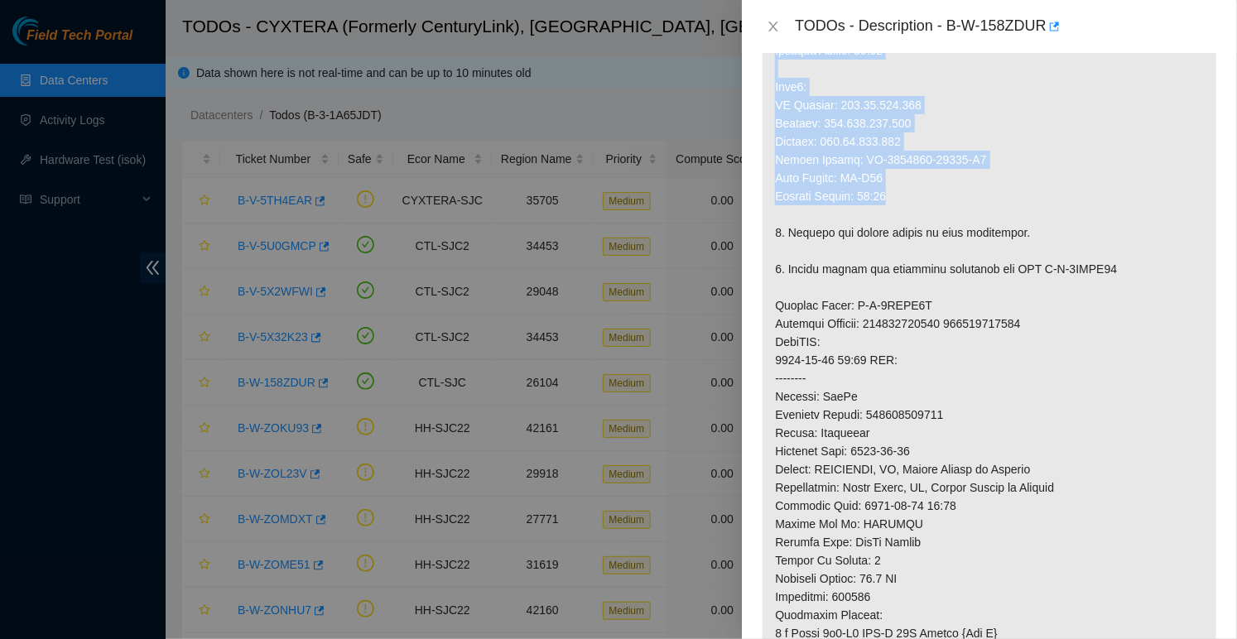
scroll to position [733, 0]
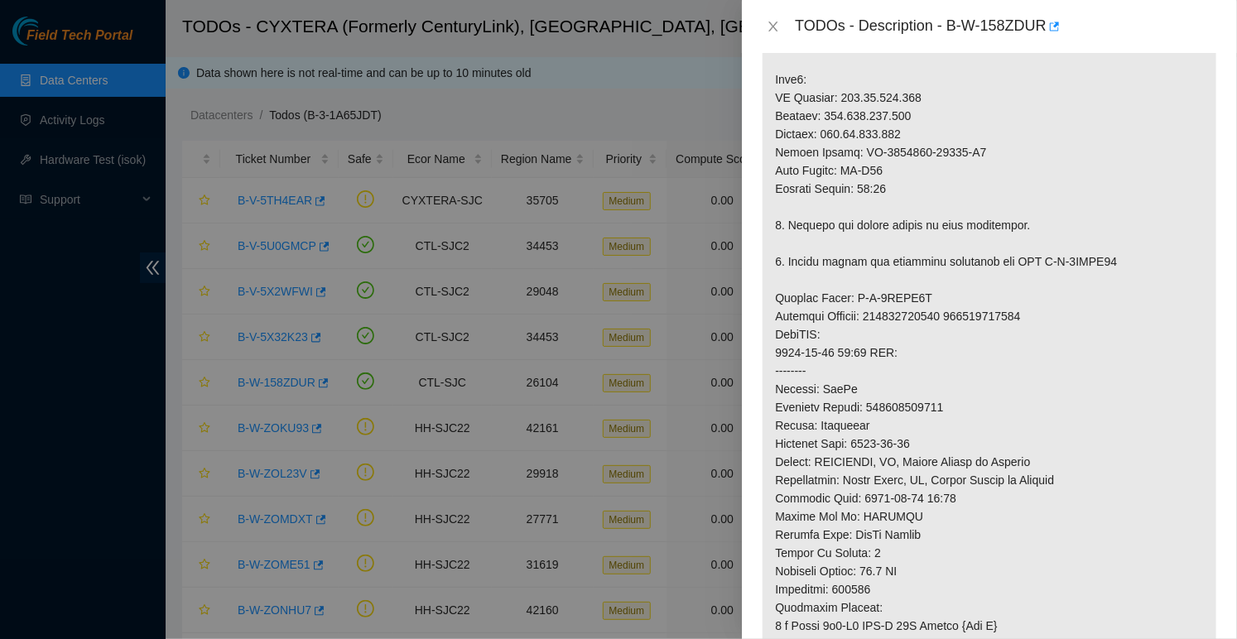
click at [938, 421] on p at bounding box center [989, 198] width 454 height 1190
copy p "417328429957"
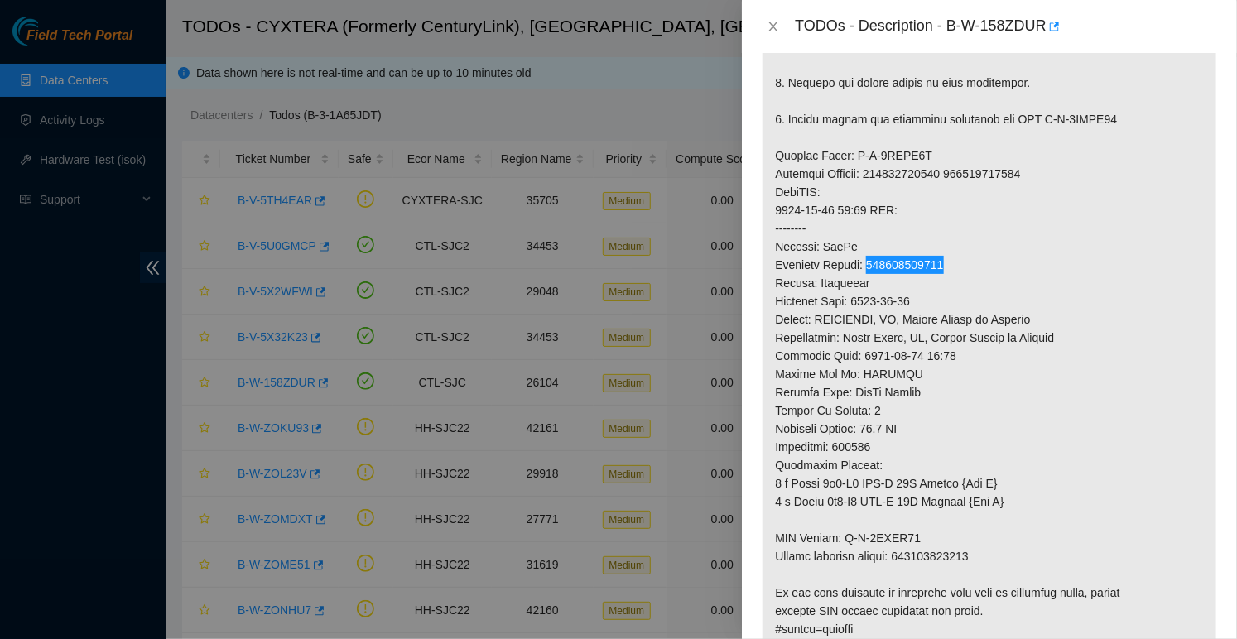
scroll to position [879, 0]
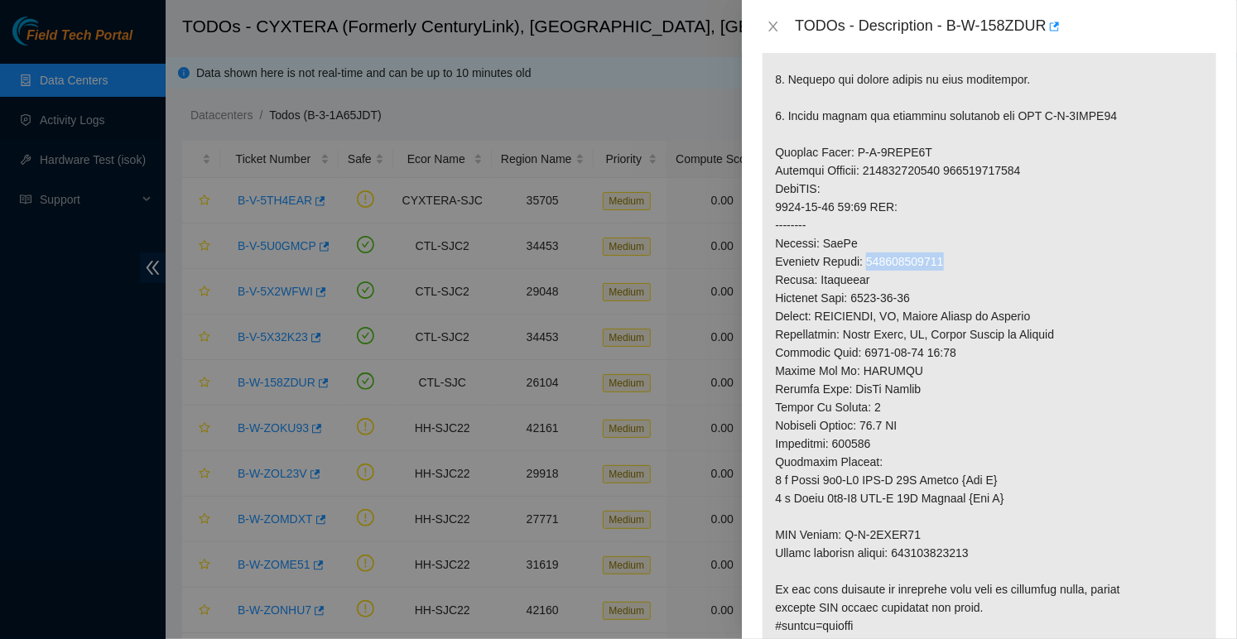
click at [933, 563] on p at bounding box center [989, 52] width 454 height 1190
copy p "417328429968"
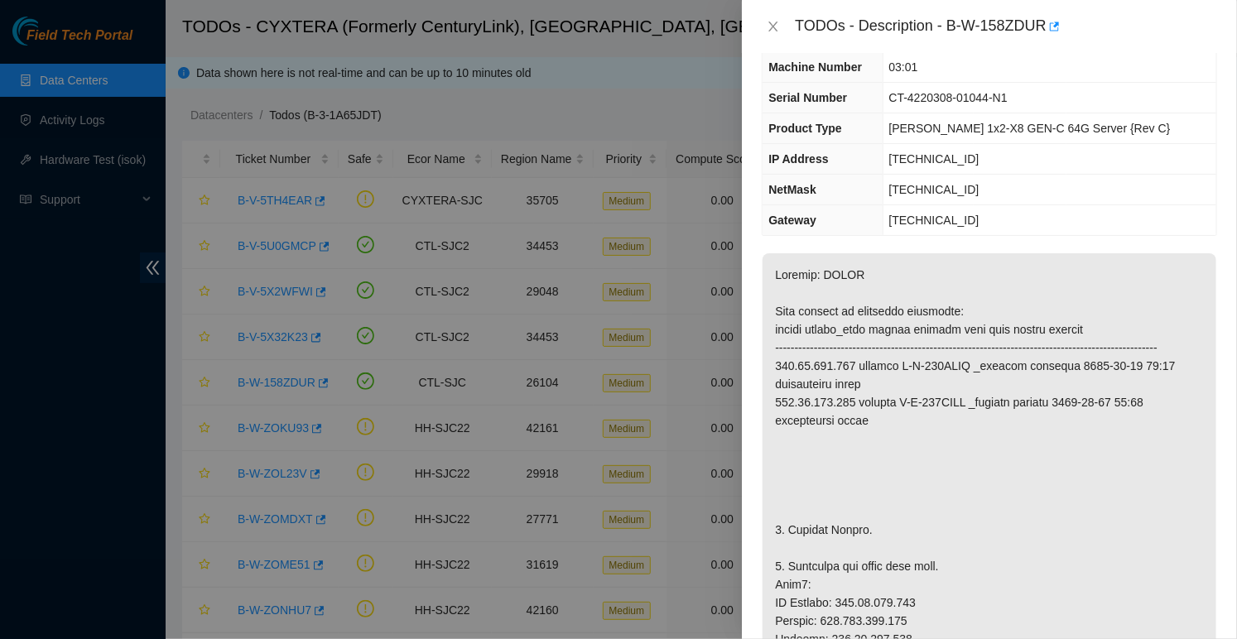
scroll to position [0, 0]
